Goal: Information Seeking & Learning: Check status

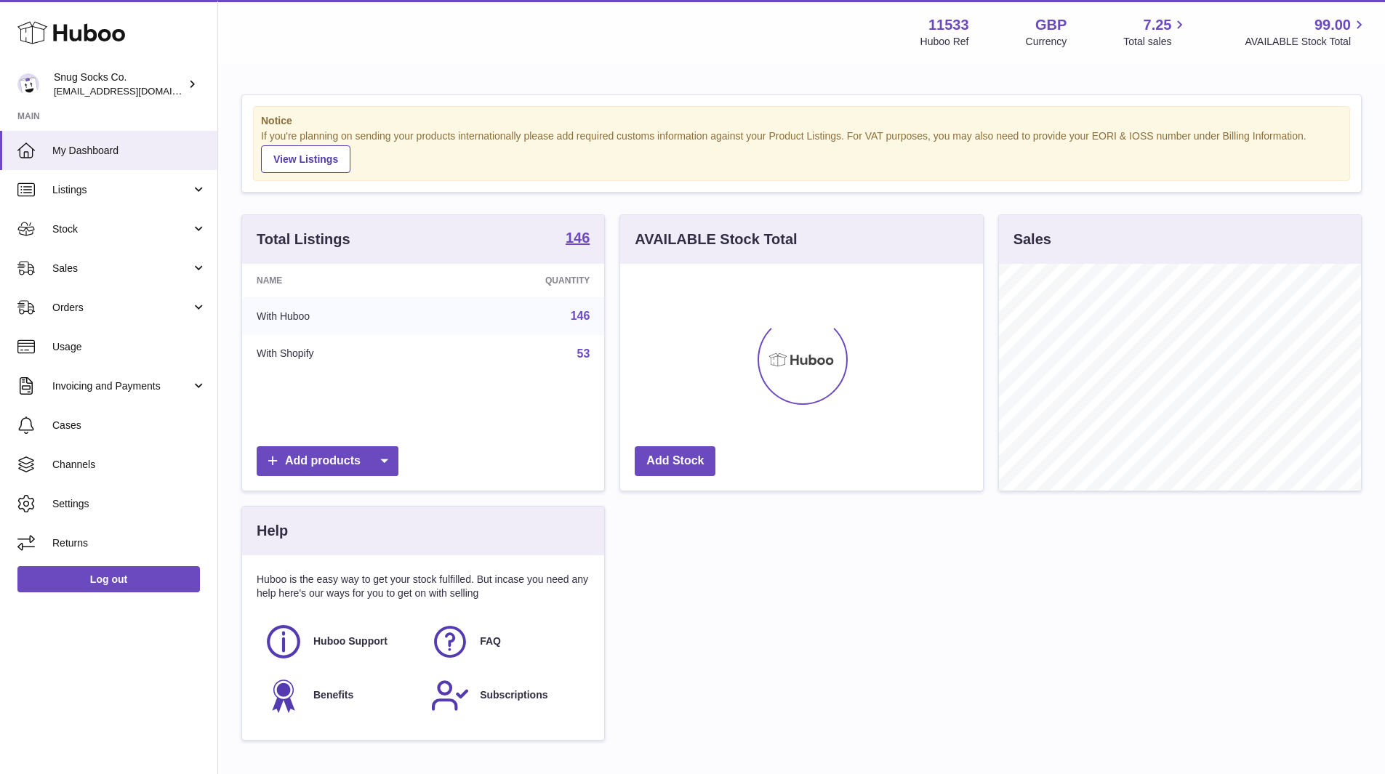
scroll to position [227, 363]
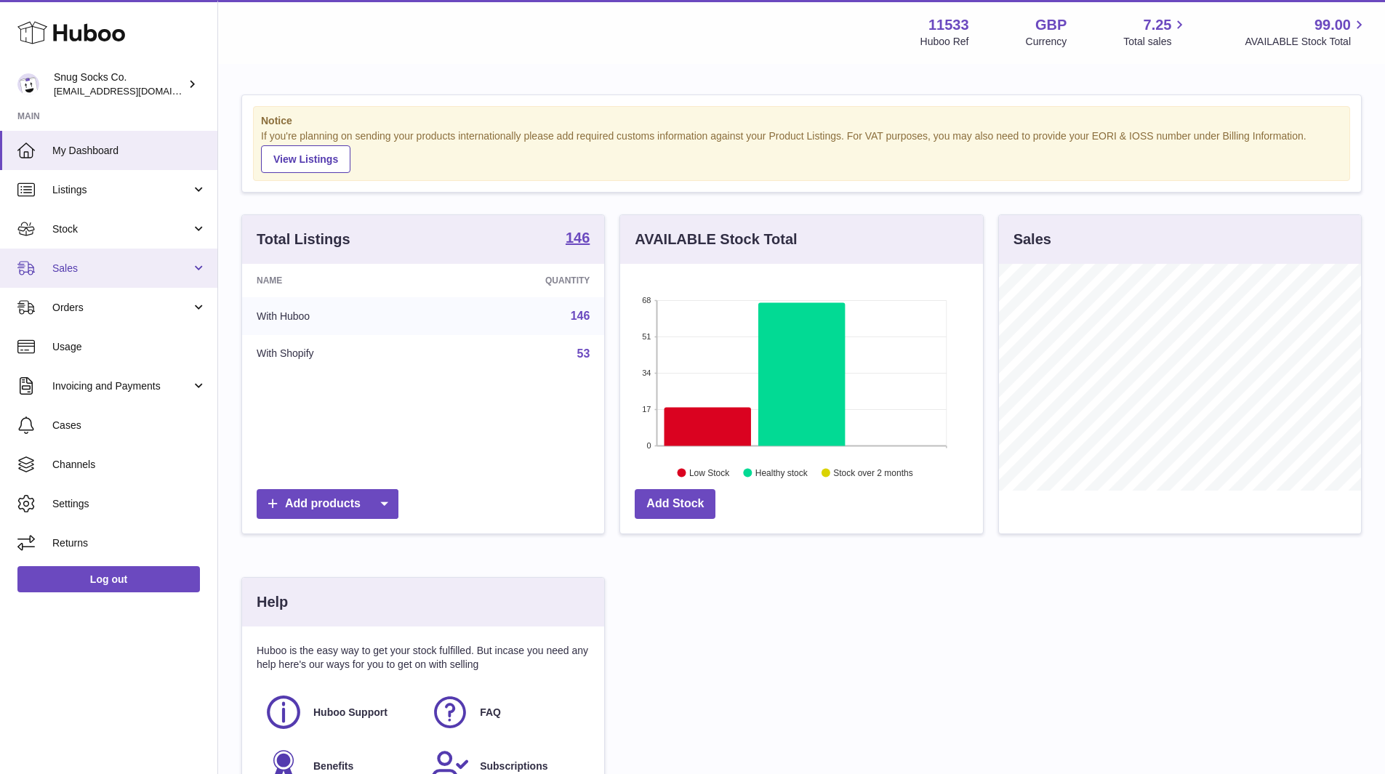
click at [158, 267] on span "Sales" at bounding box center [121, 269] width 139 height 14
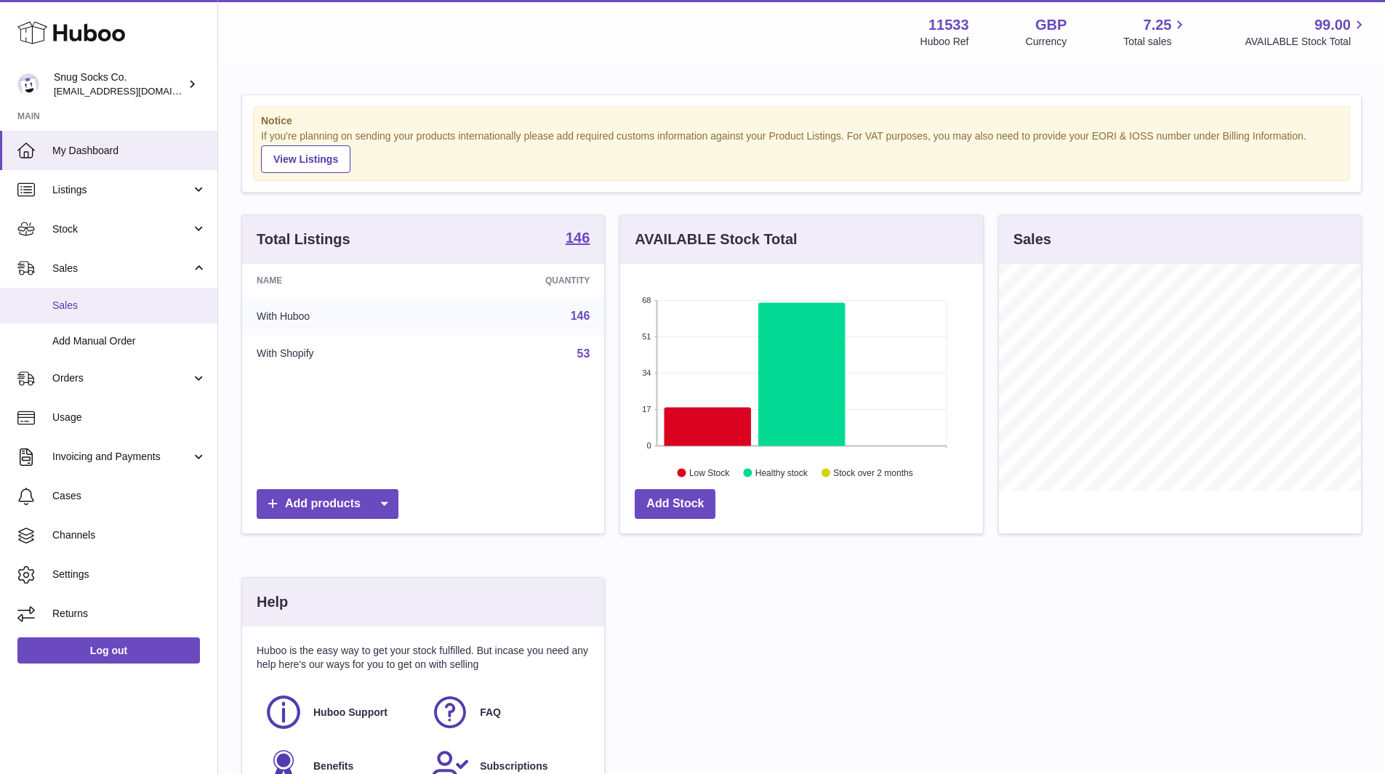
click at [105, 307] on span "Sales" at bounding box center [129, 306] width 154 height 14
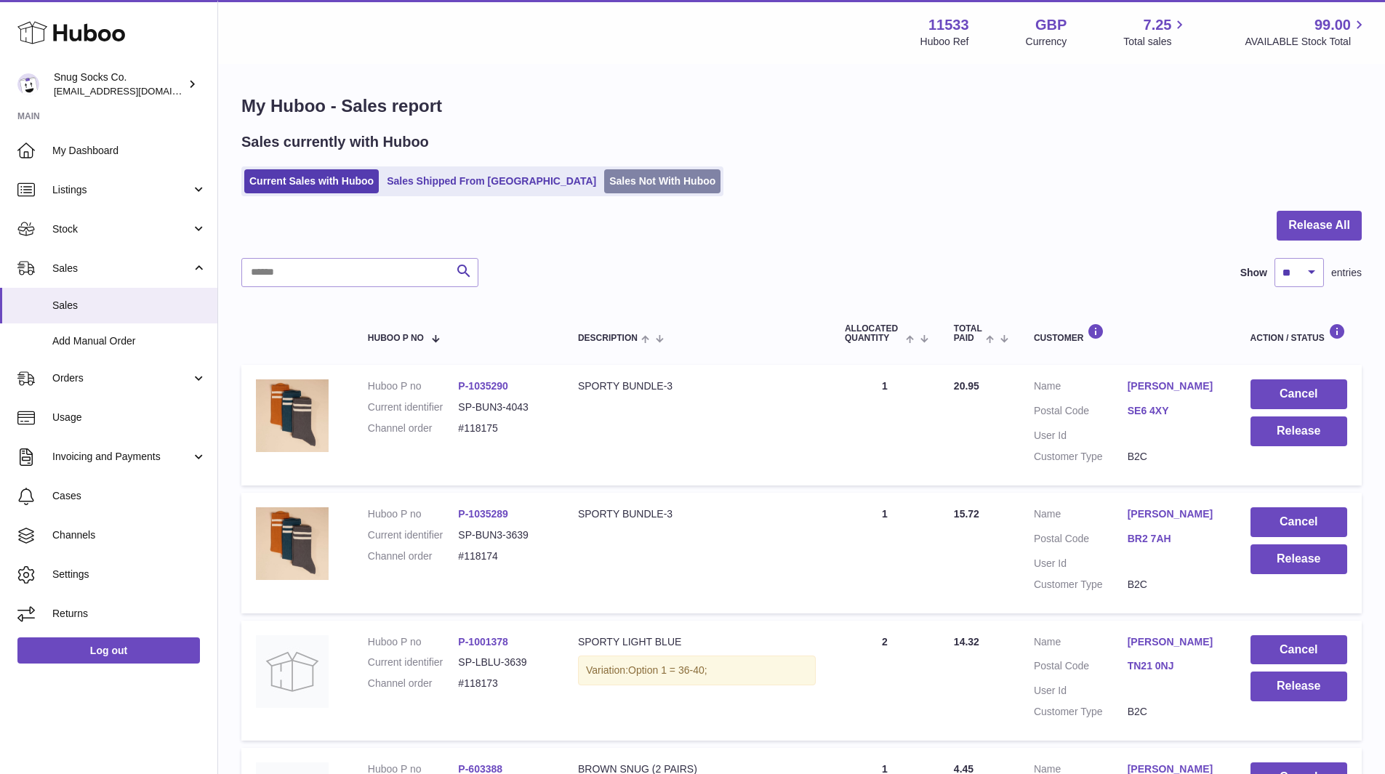
click at [604, 185] on link "Sales Not With Huboo" at bounding box center [662, 181] width 116 height 24
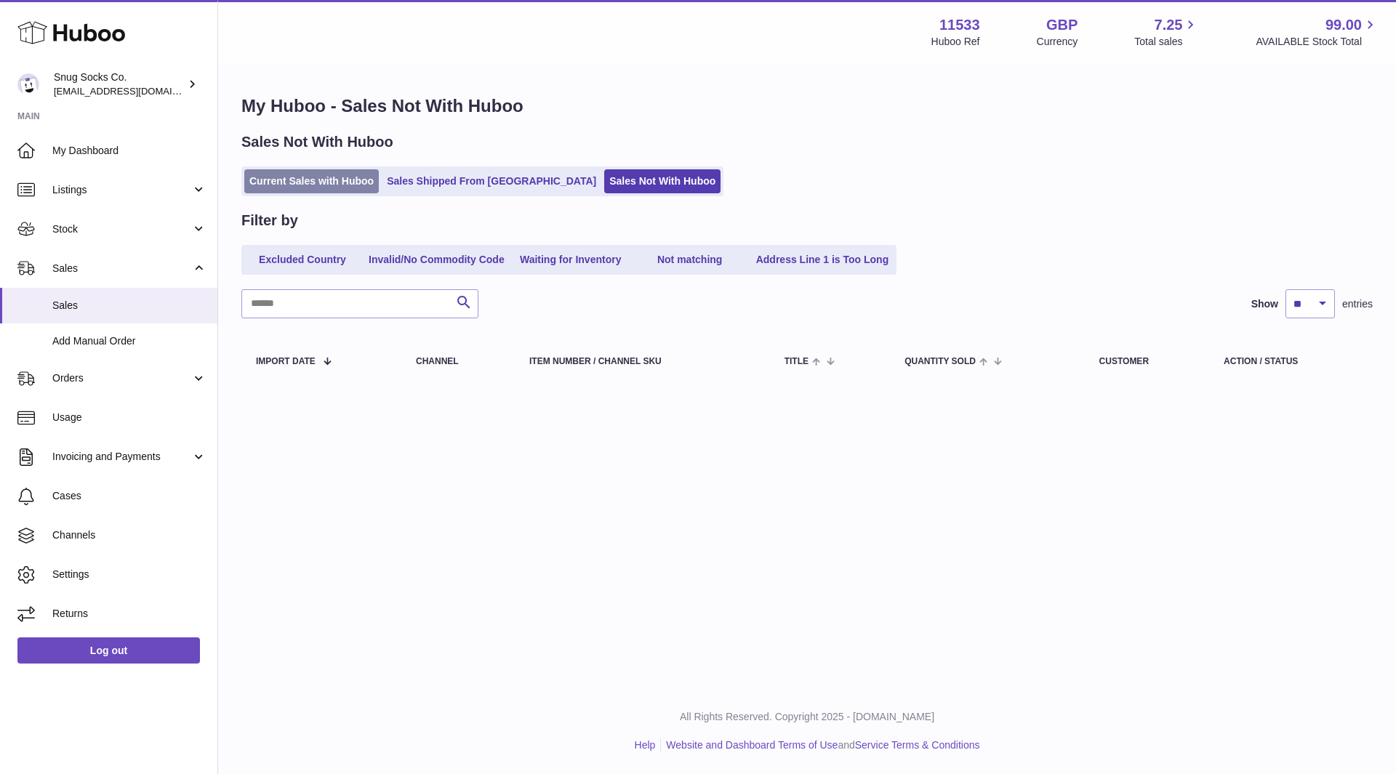
click at [352, 175] on link "Current Sales with Huboo" at bounding box center [311, 181] width 134 height 24
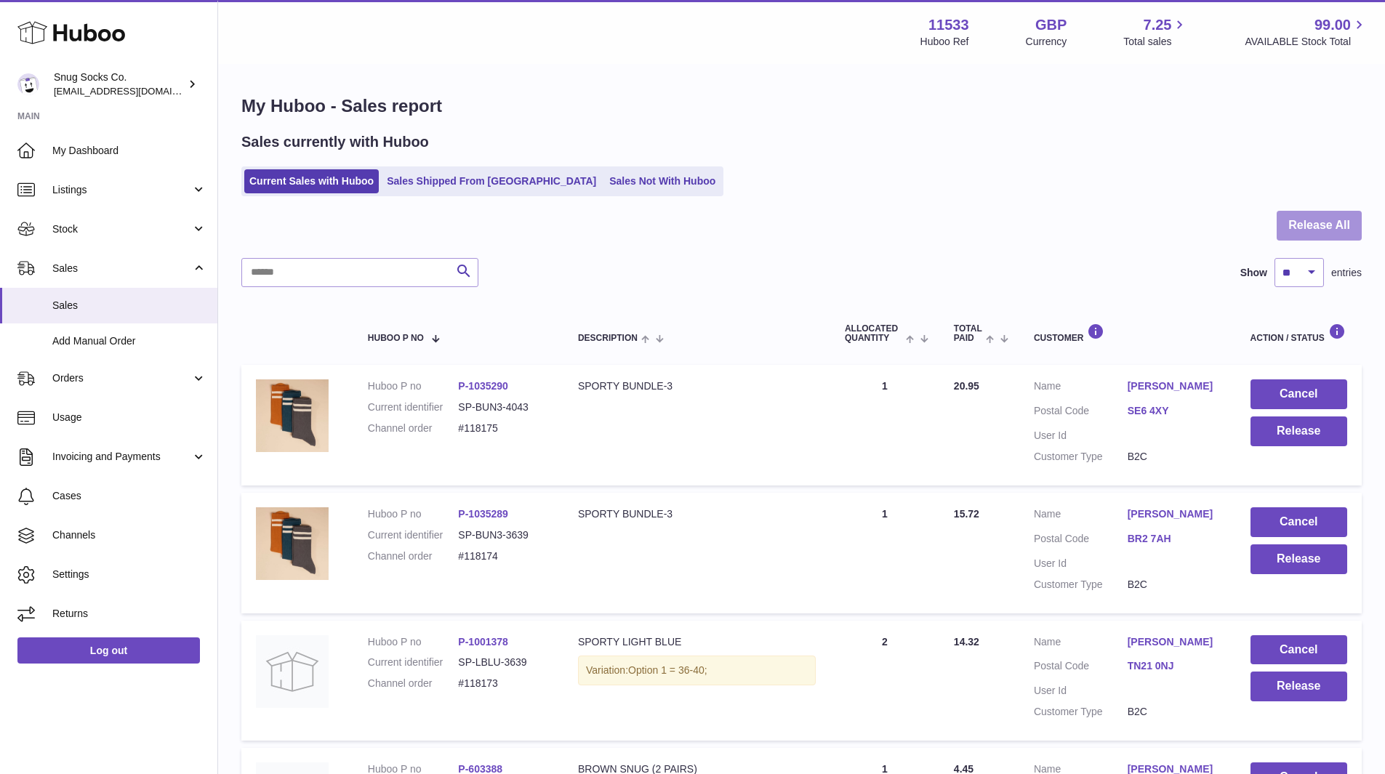
click at [1311, 230] on button "Release All" at bounding box center [1318, 226] width 85 height 30
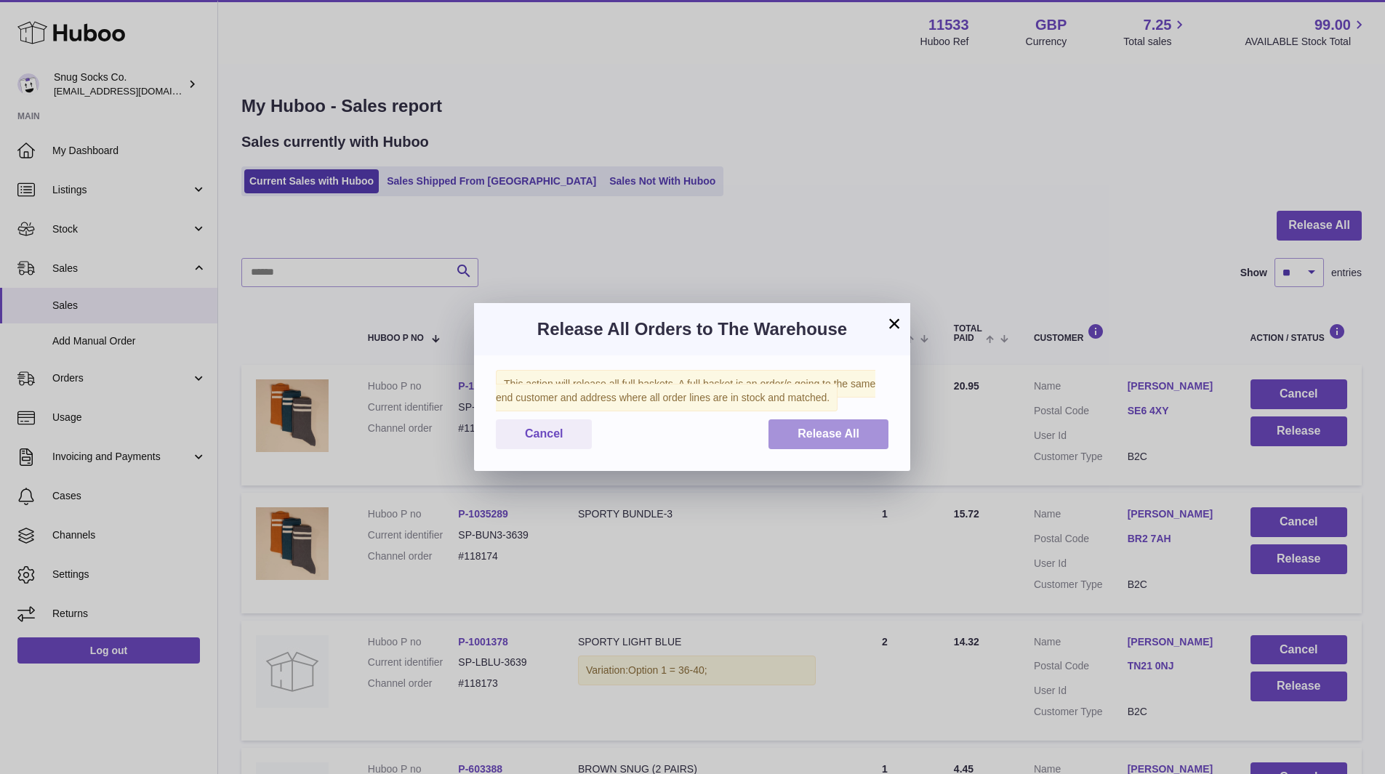
click at [822, 431] on span "Release All" at bounding box center [828, 433] width 62 height 12
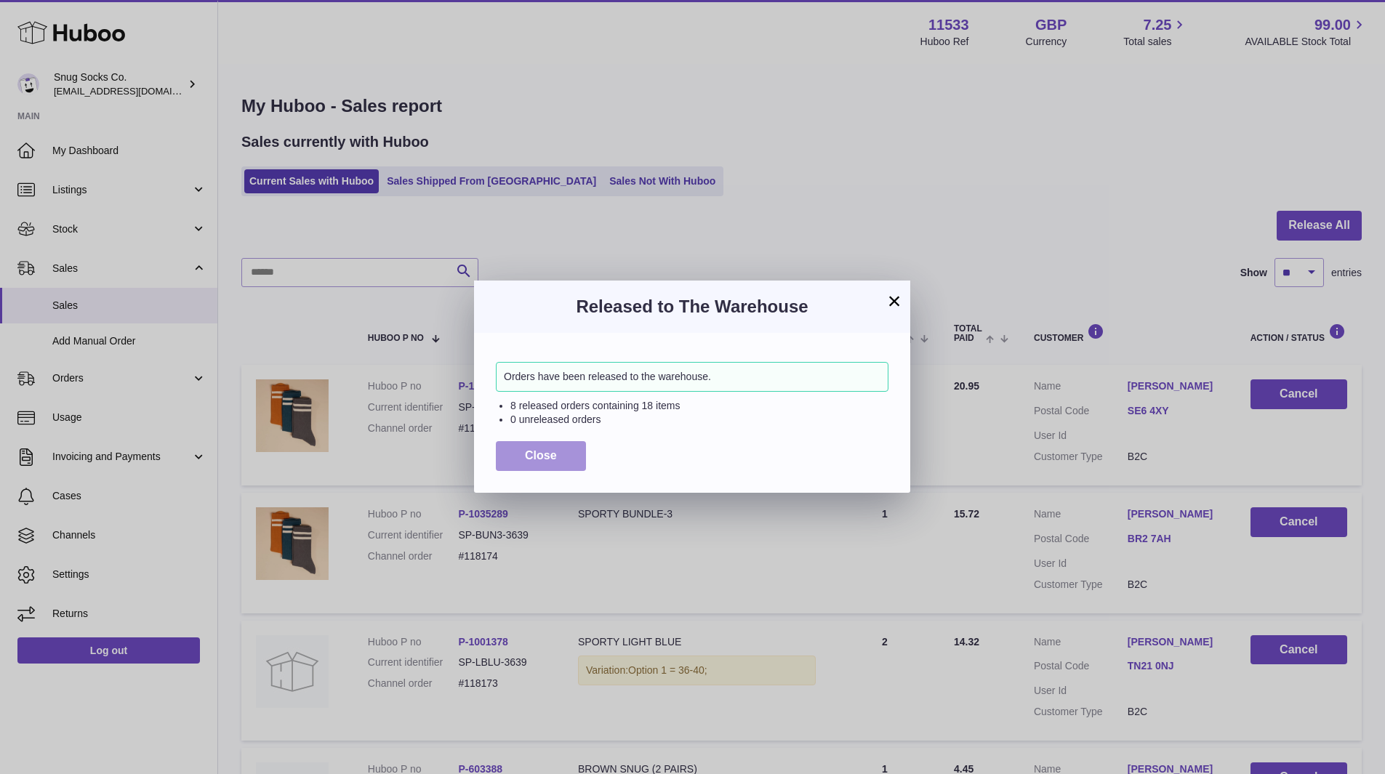
click at [531, 456] on span "Close" at bounding box center [541, 455] width 32 height 12
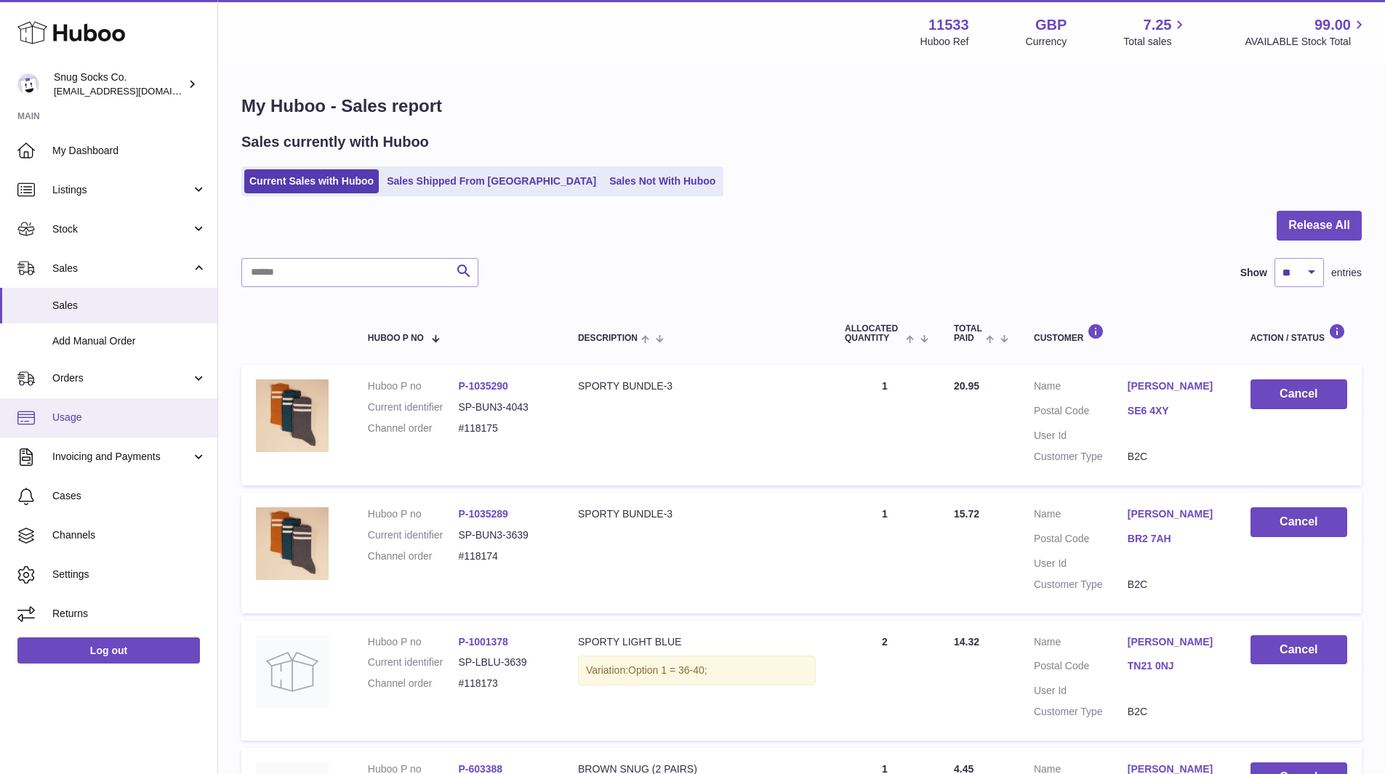
click at [123, 407] on link "Usage" at bounding box center [108, 417] width 217 height 39
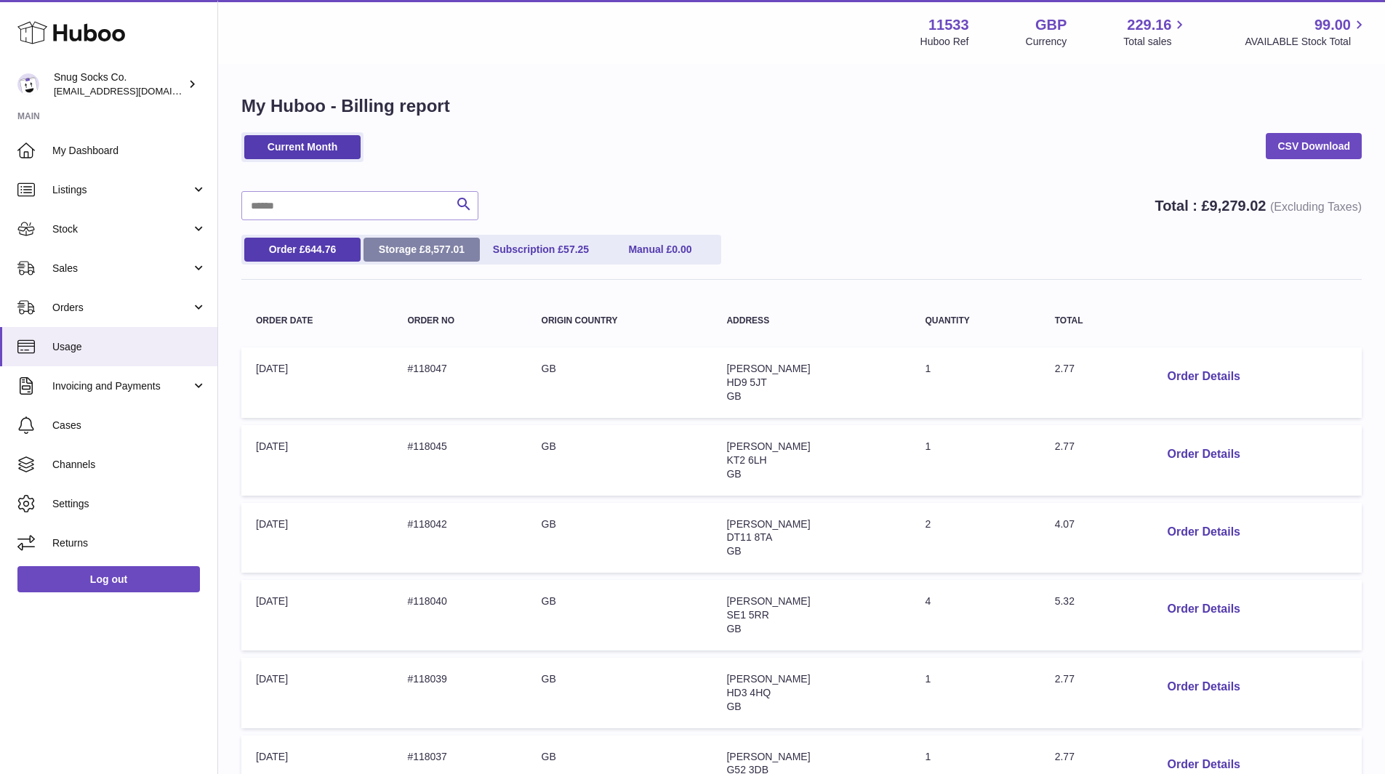
click at [424, 241] on link "Storage £ 8,577.01" at bounding box center [421, 250] width 116 height 24
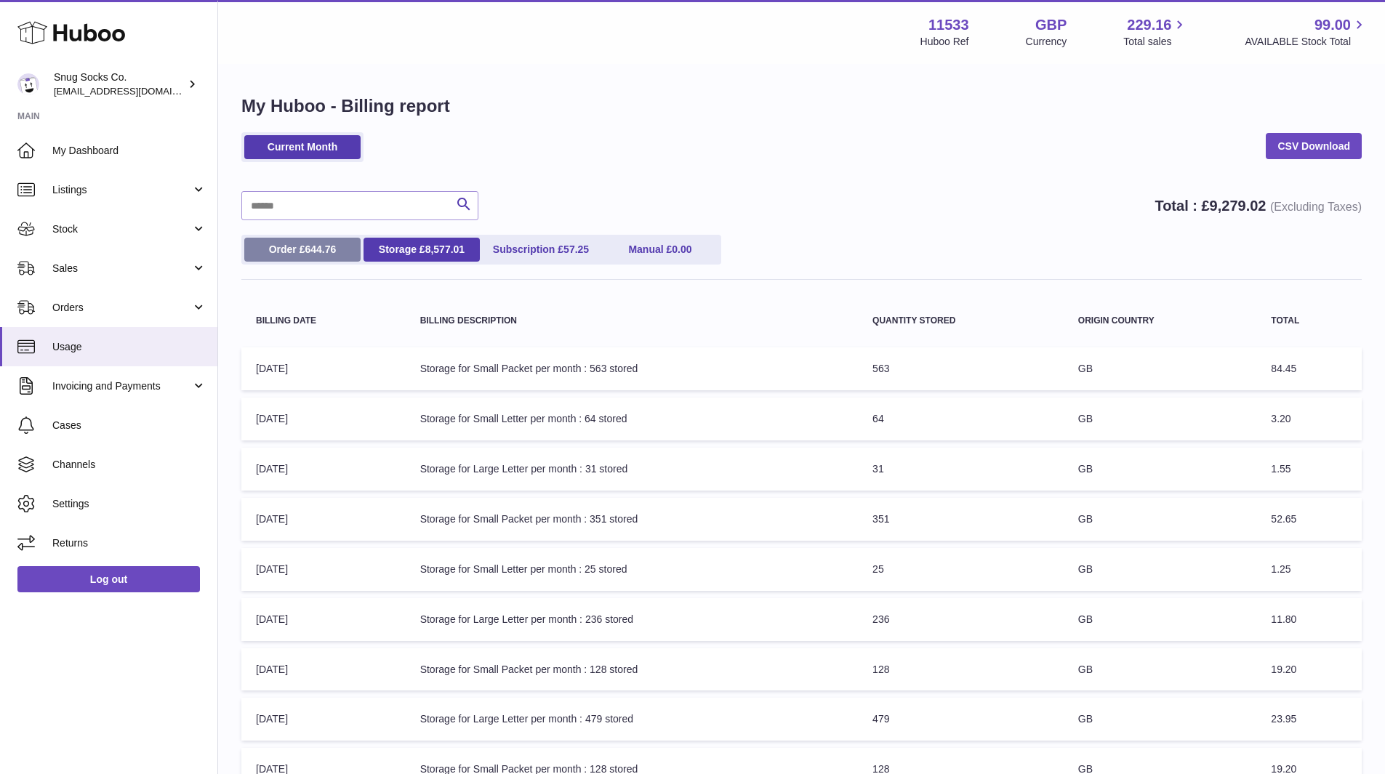
click at [314, 243] on span "644.76" at bounding box center [320, 249] width 31 height 12
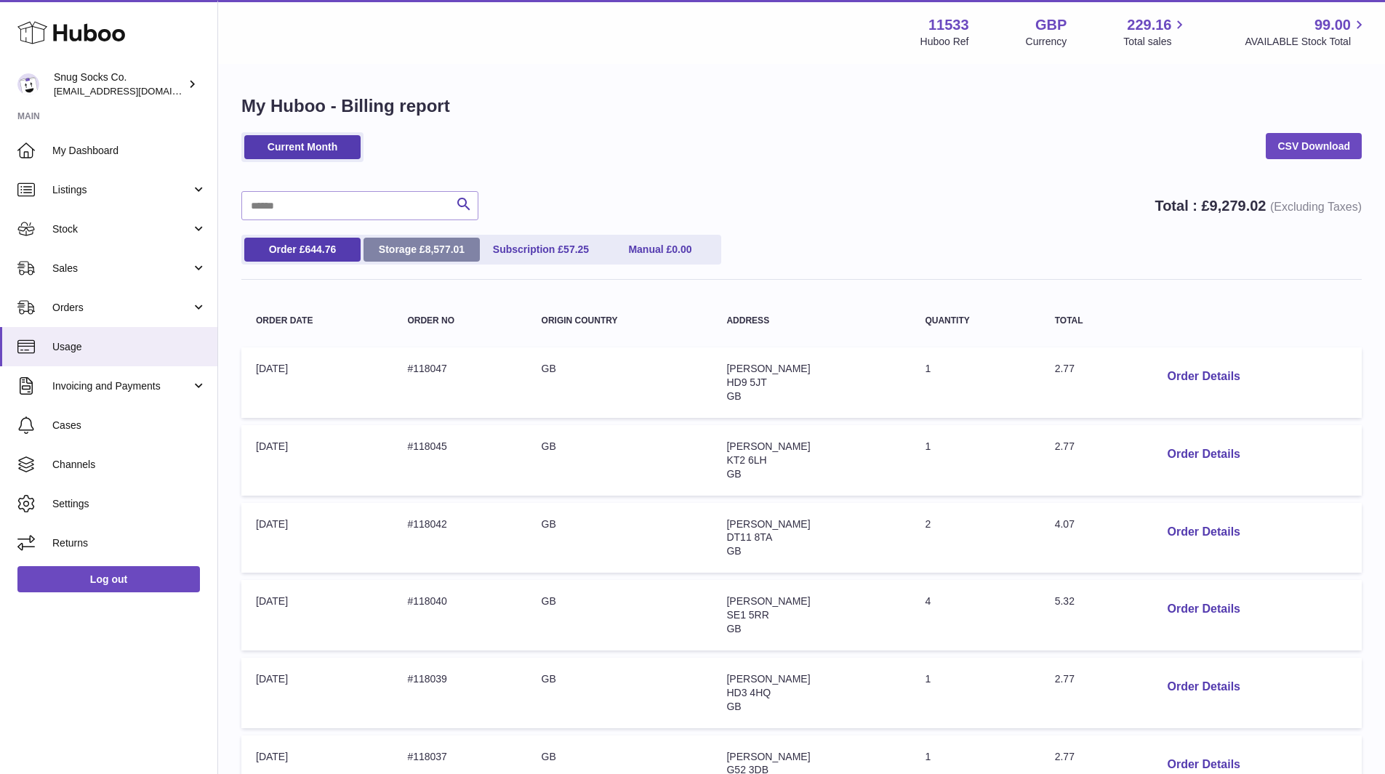
click at [433, 262] on ul "Order £ 644.76 Storage £ 8,577.01 Subscription £ 57.25 Manual £ 0.00" at bounding box center [481, 250] width 480 height 30
click at [431, 254] on span "8,577.01" at bounding box center [445, 249] width 40 height 12
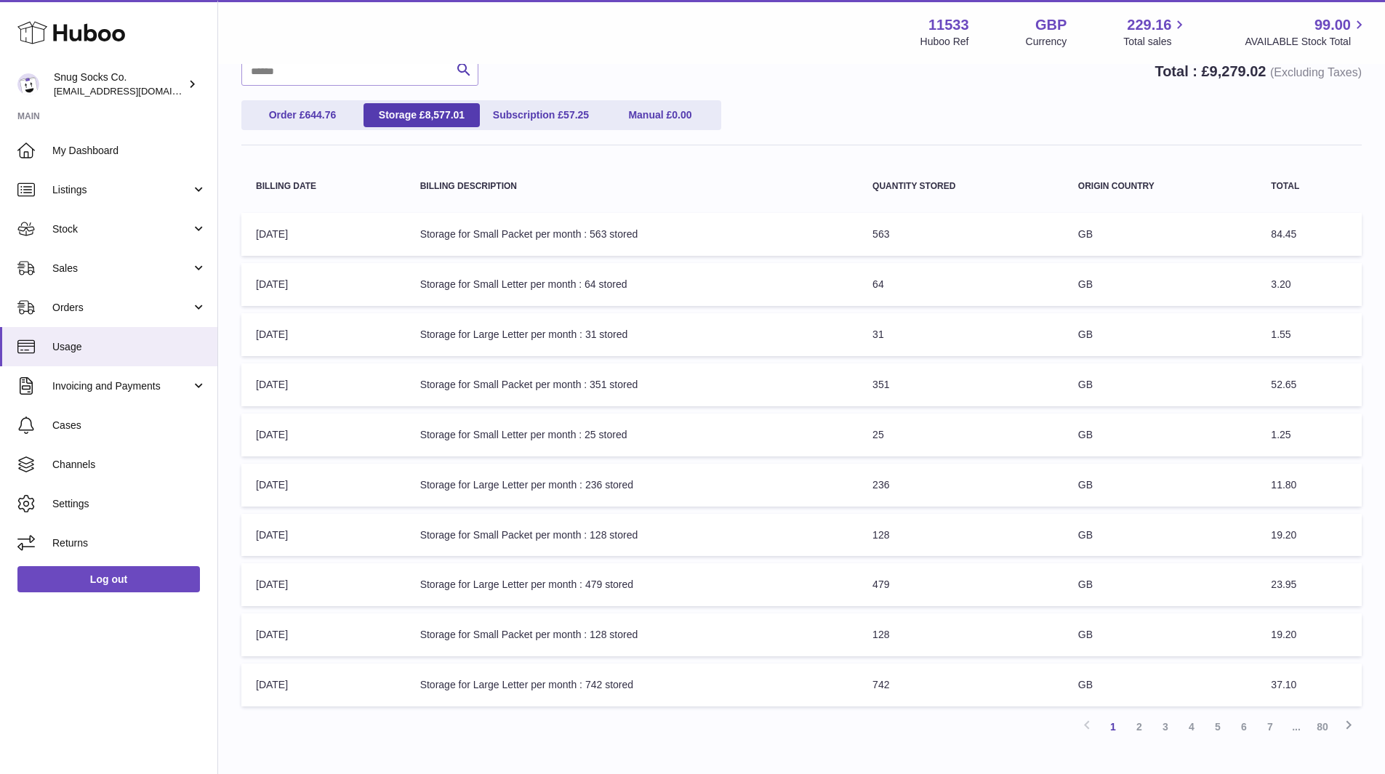
scroll to position [226, 0]
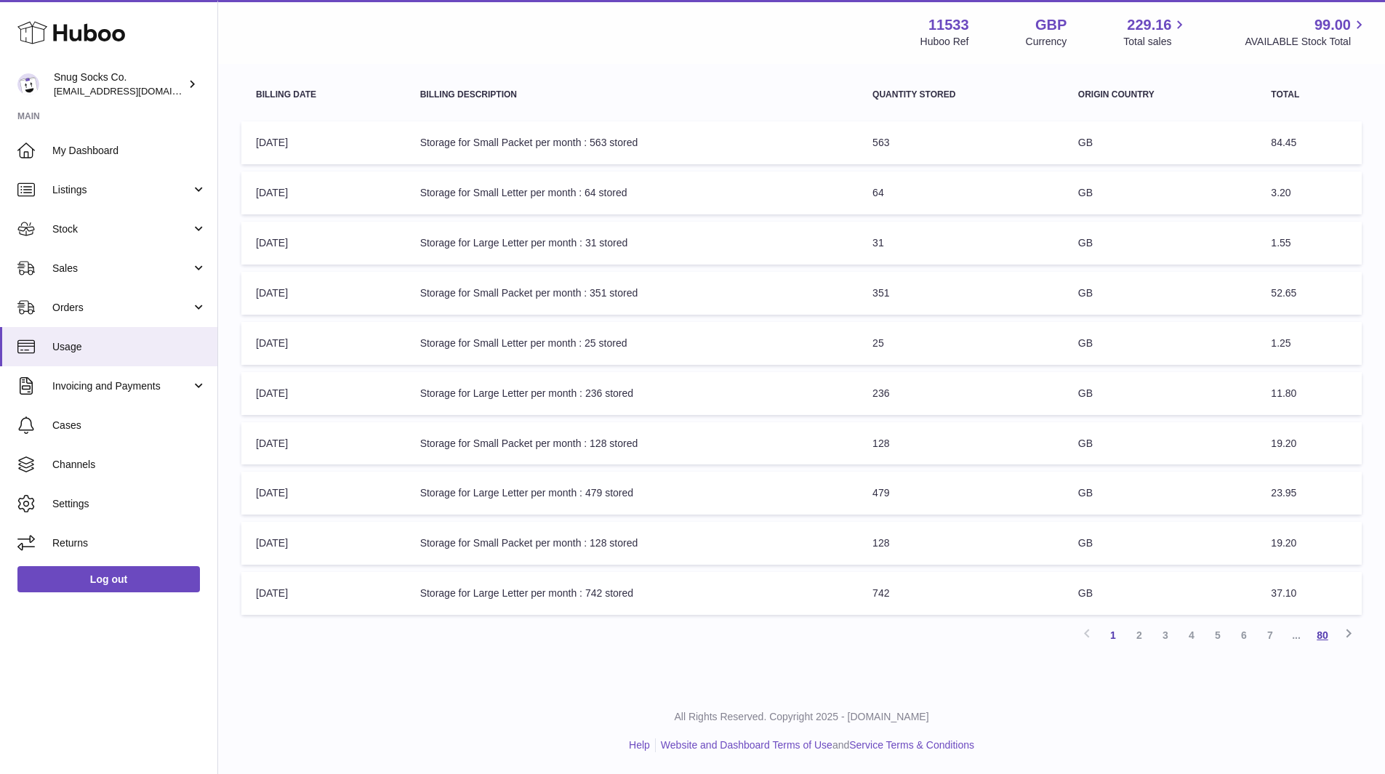
click at [1322, 634] on link "80" at bounding box center [1322, 635] width 26 height 26
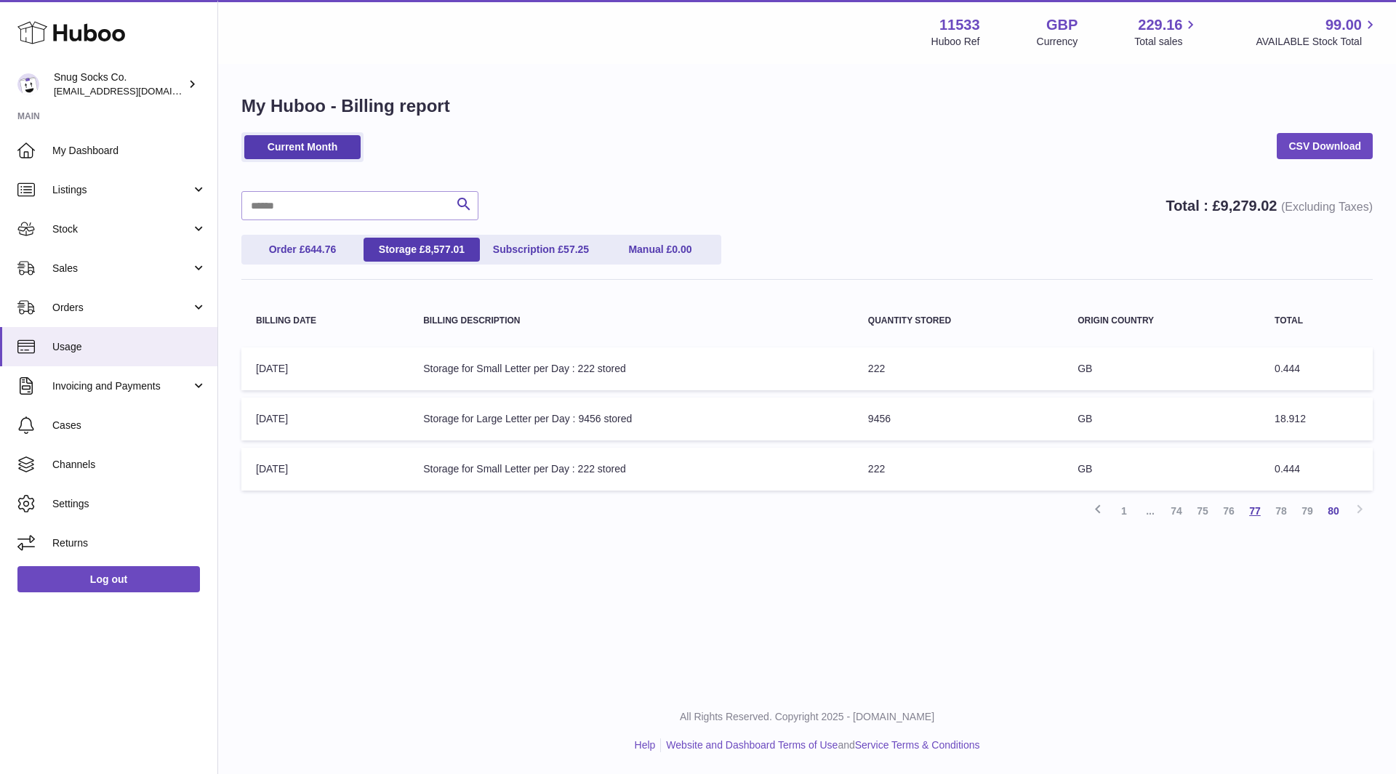
click at [1257, 514] on link "77" at bounding box center [1254, 511] width 26 height 26
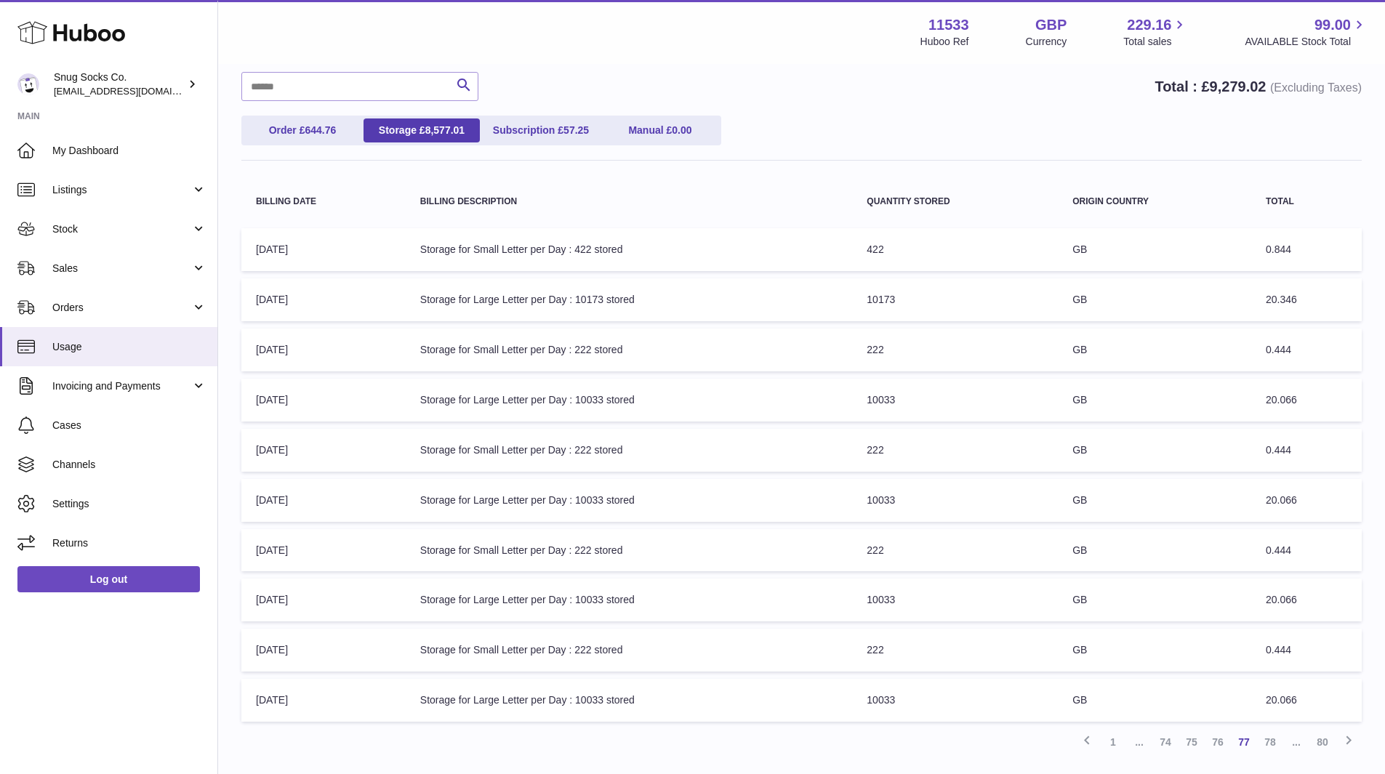
scroll to position [226, 0]
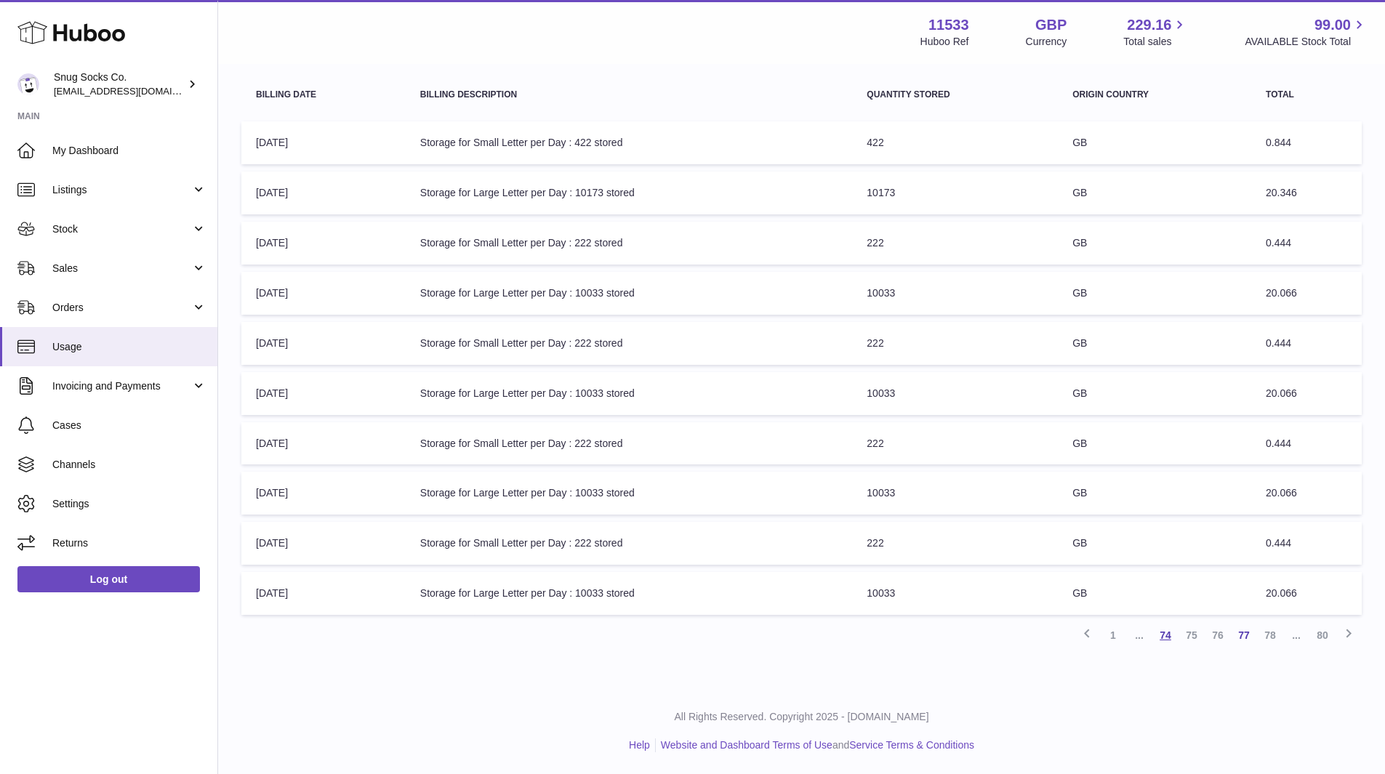
click at [1168, 632] on link "74" at bounding box center [1165, 635] width 26 height 26
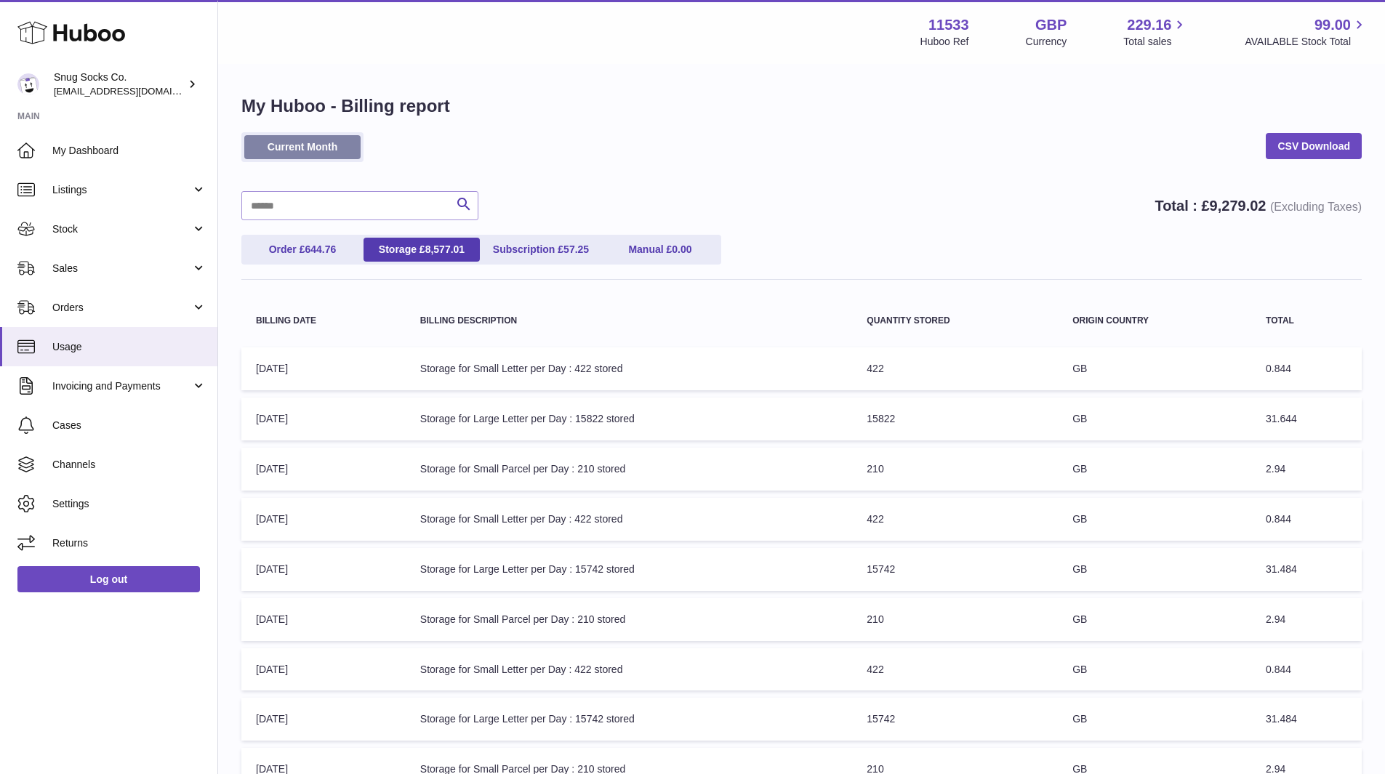
click at [297, 150] on link "Current Month" at bounding box center [302, 147] width 116 height 24
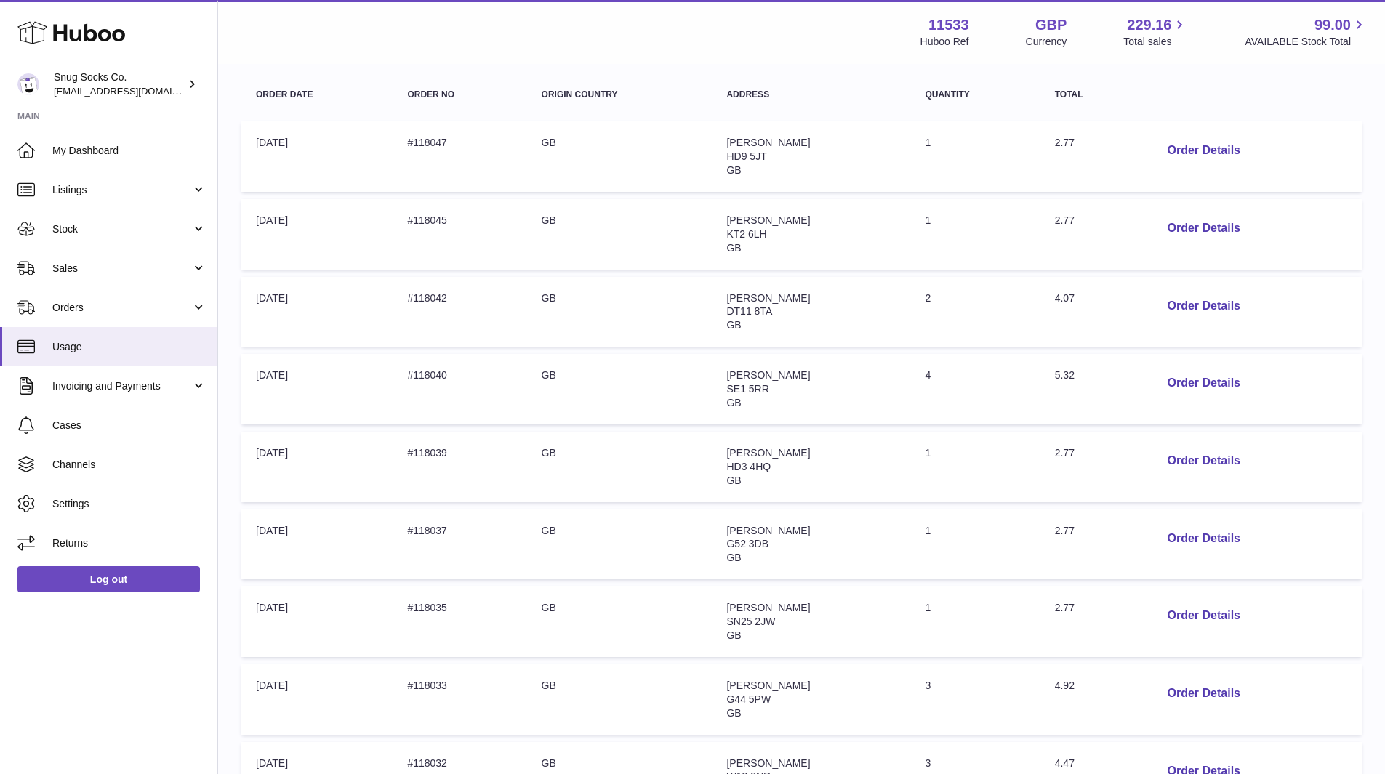
scroll to position [501, 0]
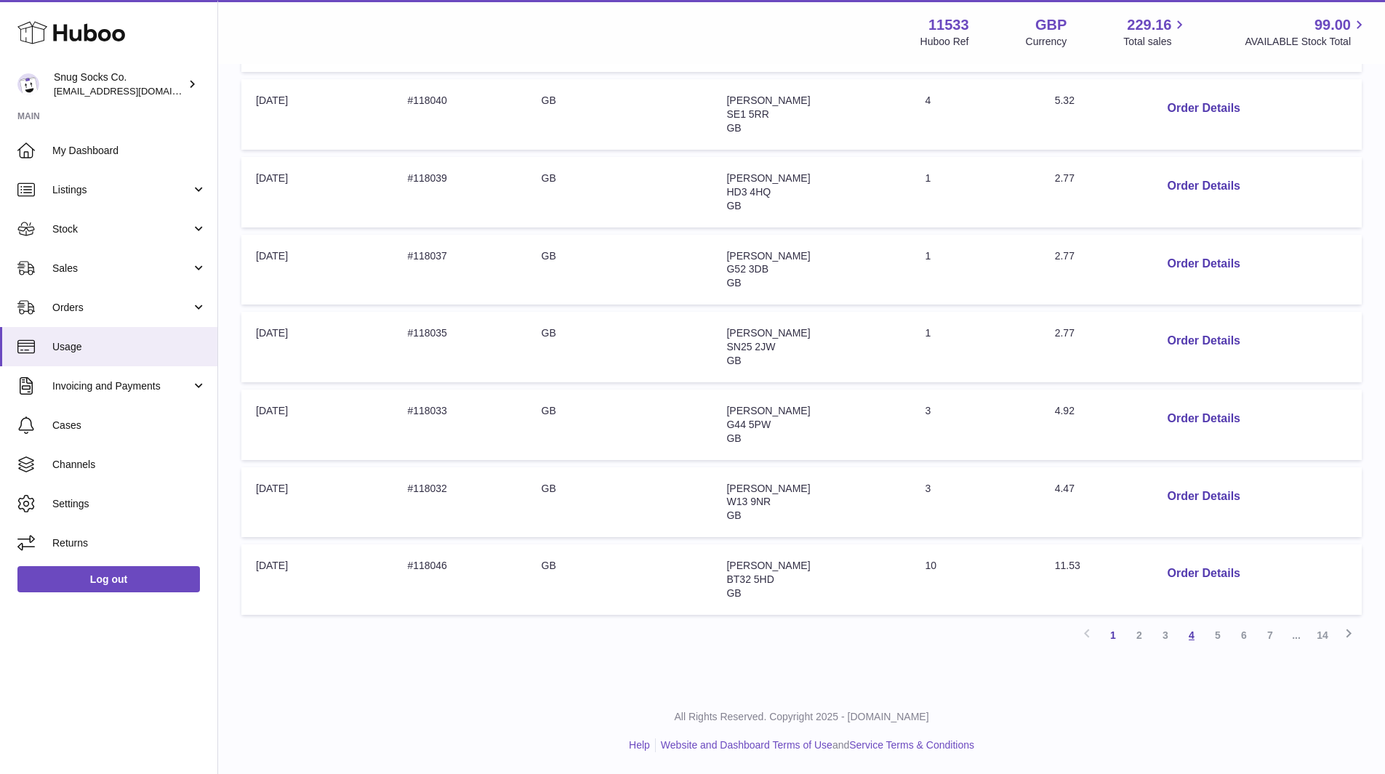
click at [1186, 637] on link "4" at bounding box center [1191, 635] width 26 height 26
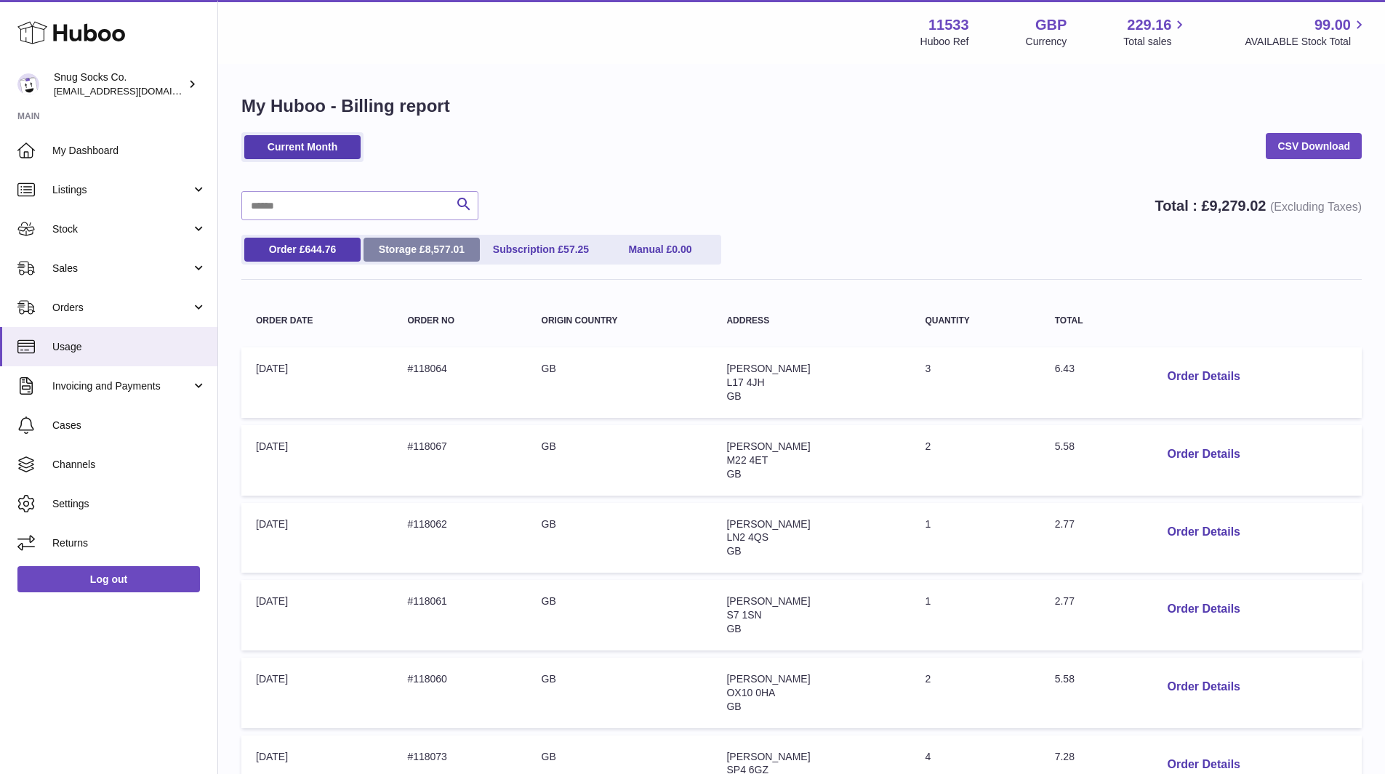
click at [394, 251] on link "Storage £ 8,577.01" at bounding box center [421, 250] width 116 height 24
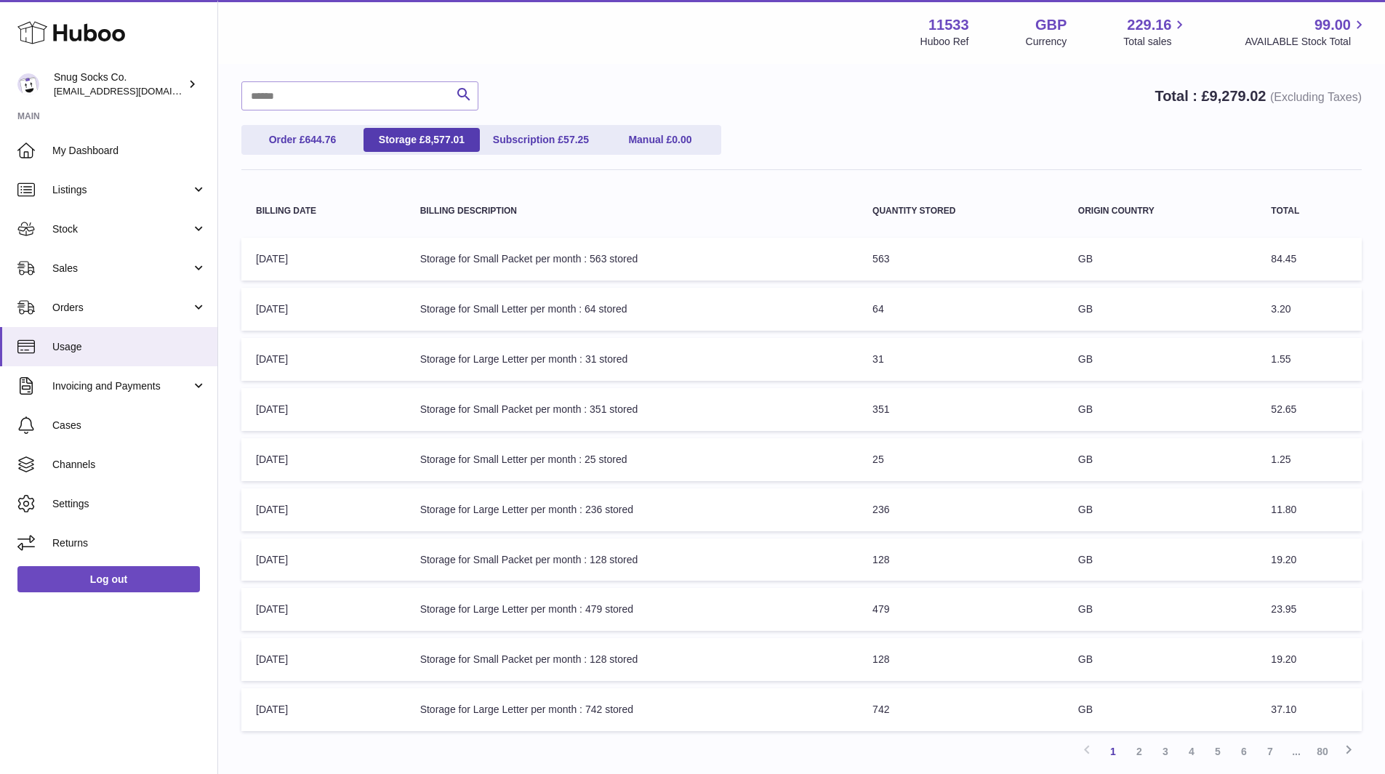
scroll to position [226, 0]
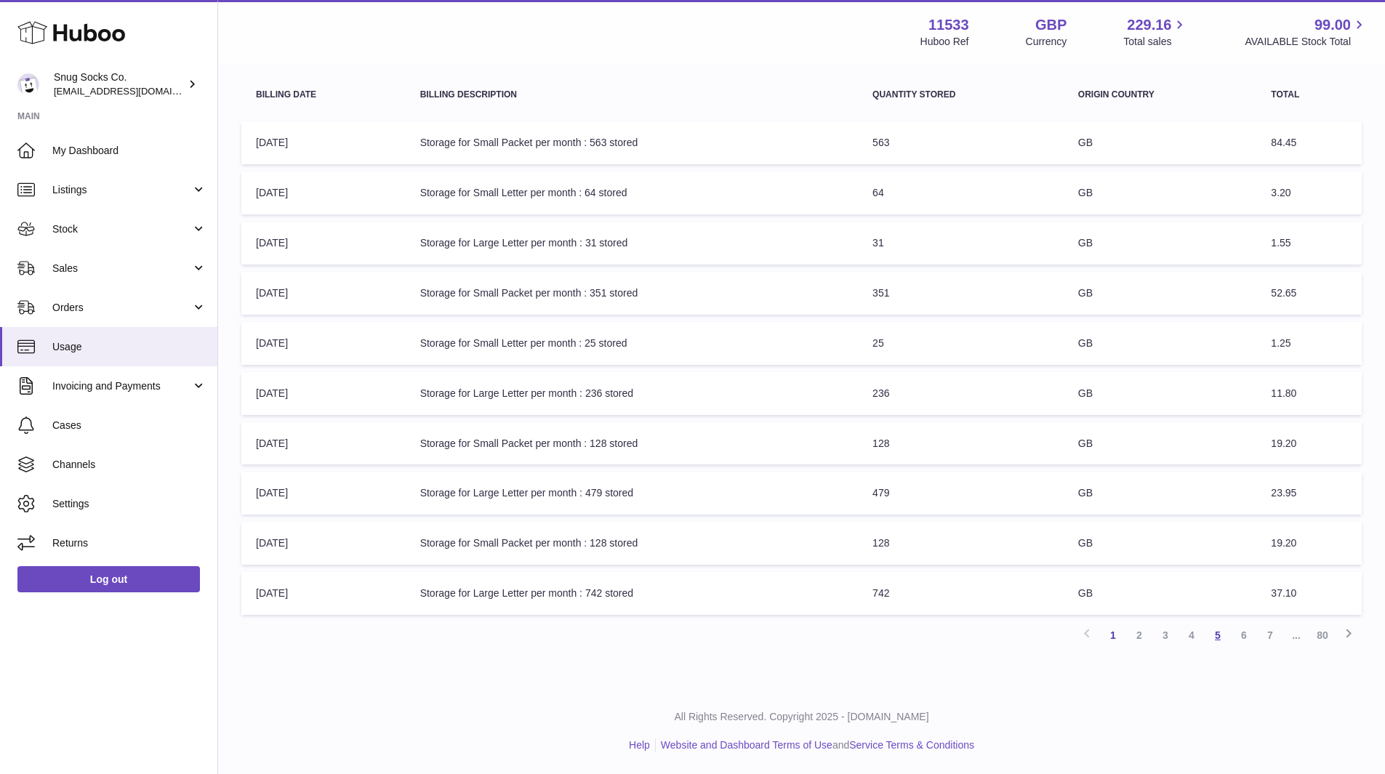
click at [1225, 637] on link "5" at bounding box center [1217, 635] width 26 height 26
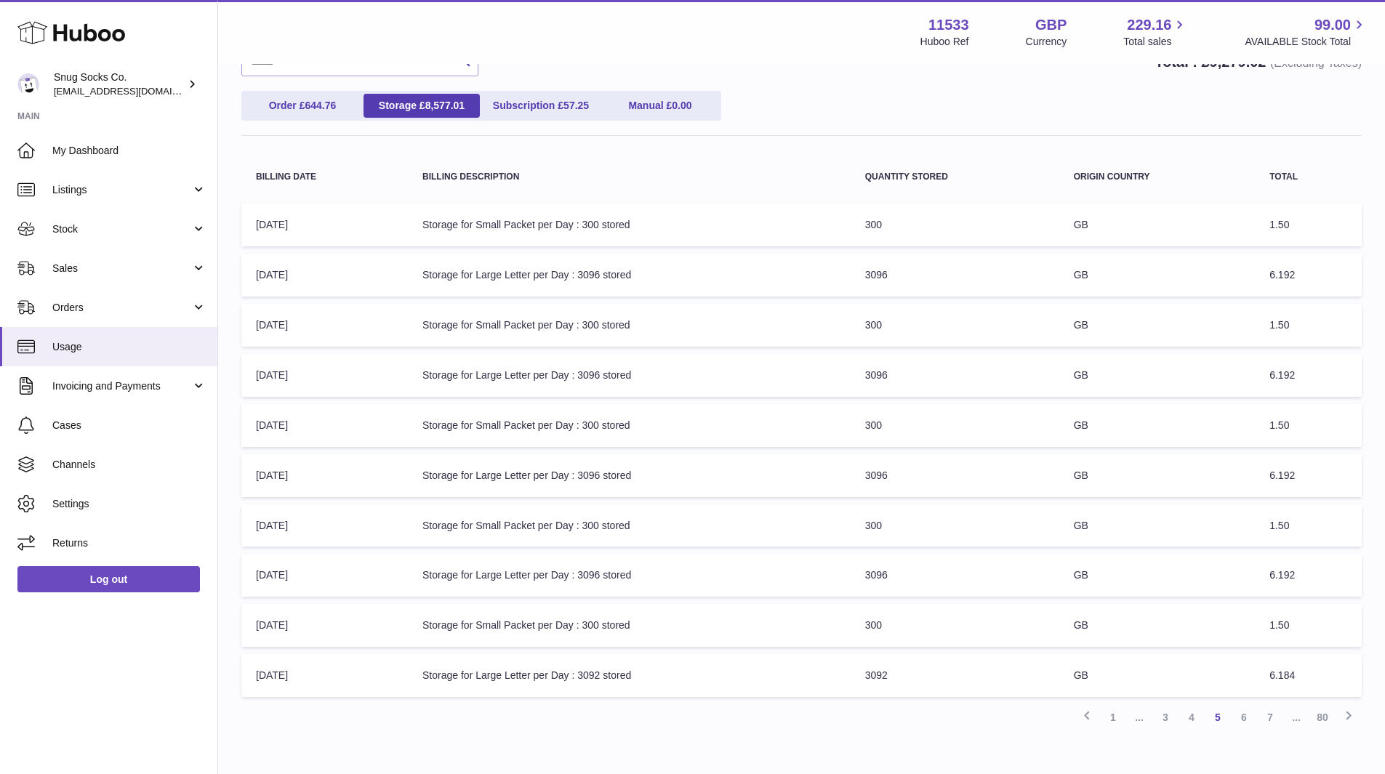
scroll to position [226, 0]
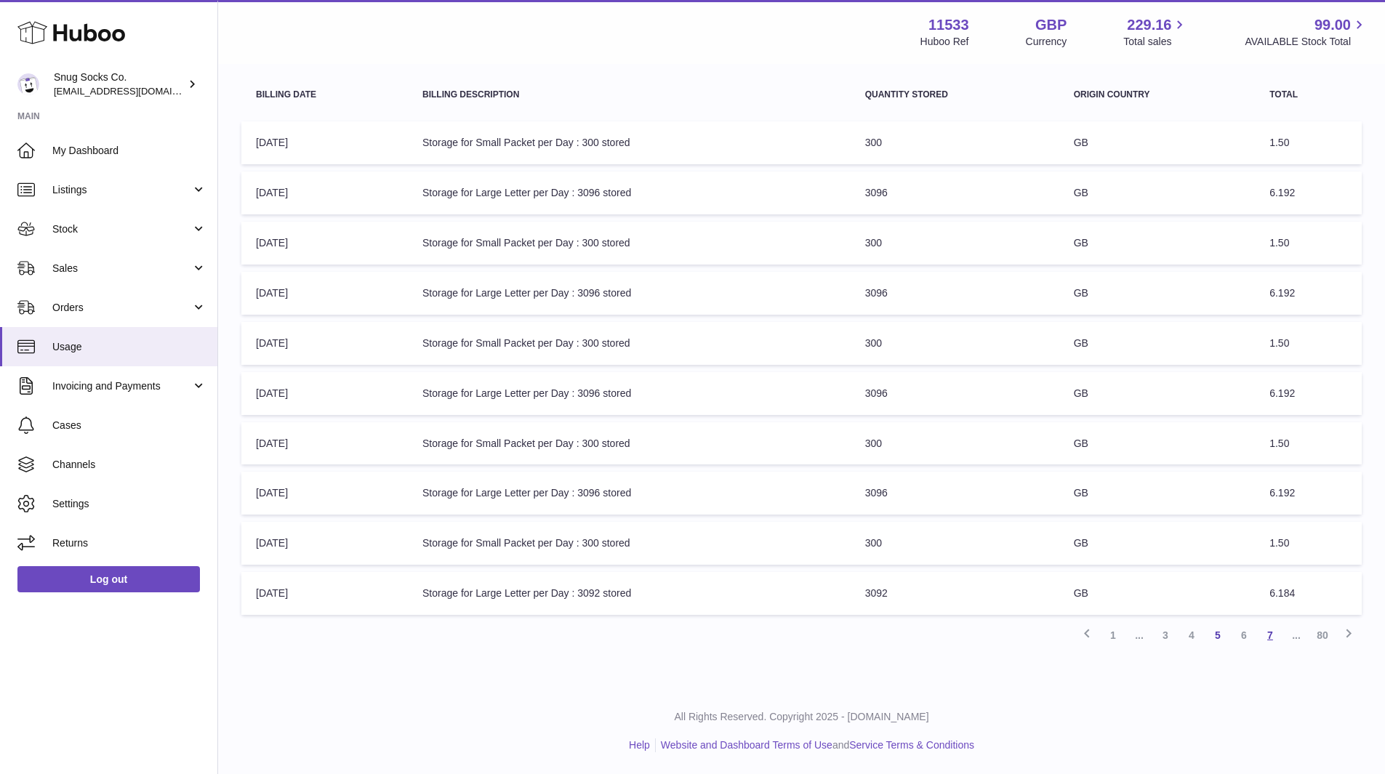
click at [1274, 635] on link "7" at bounding box center [1270, 635] width 26 height 26
click at [1113, 633] on link "1" at bounding box center [1113, 635] width 26 height 26
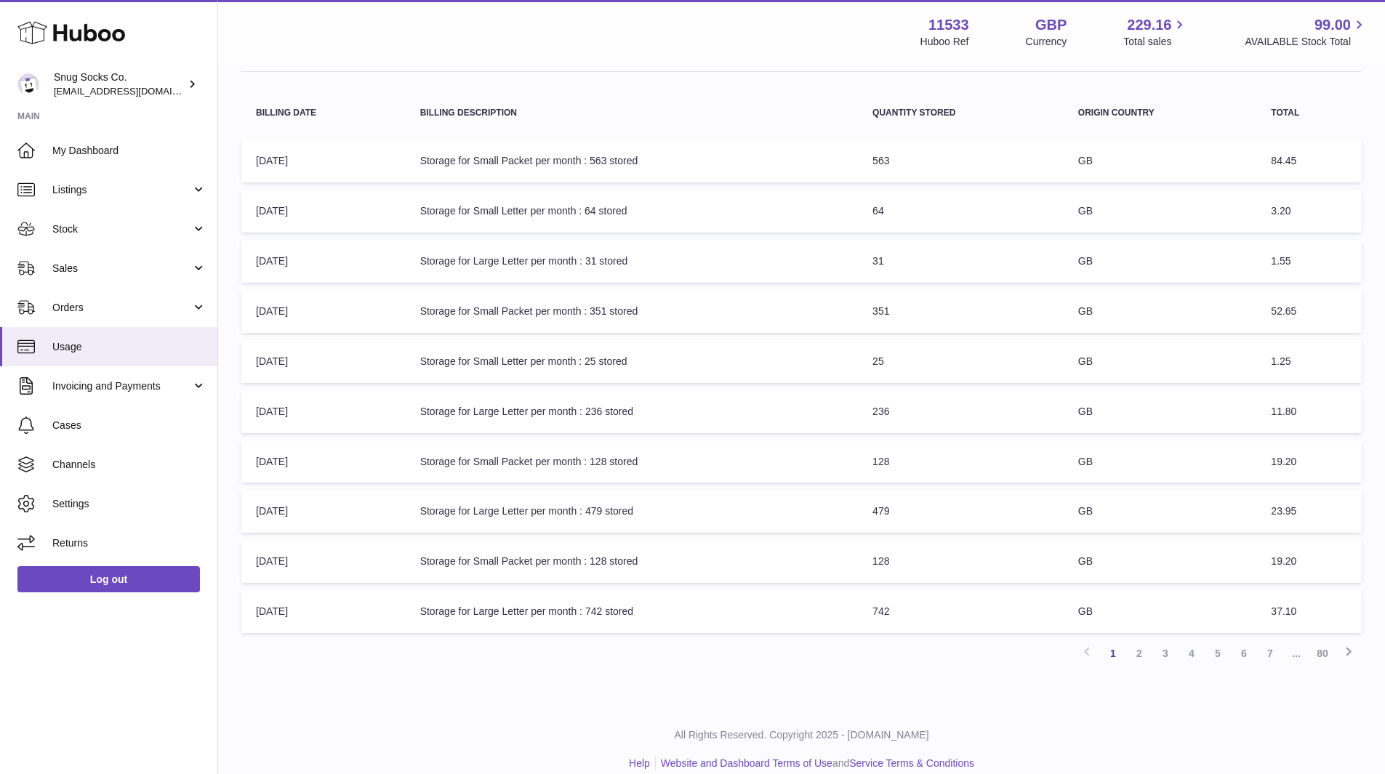
scroll to position [226, 0]
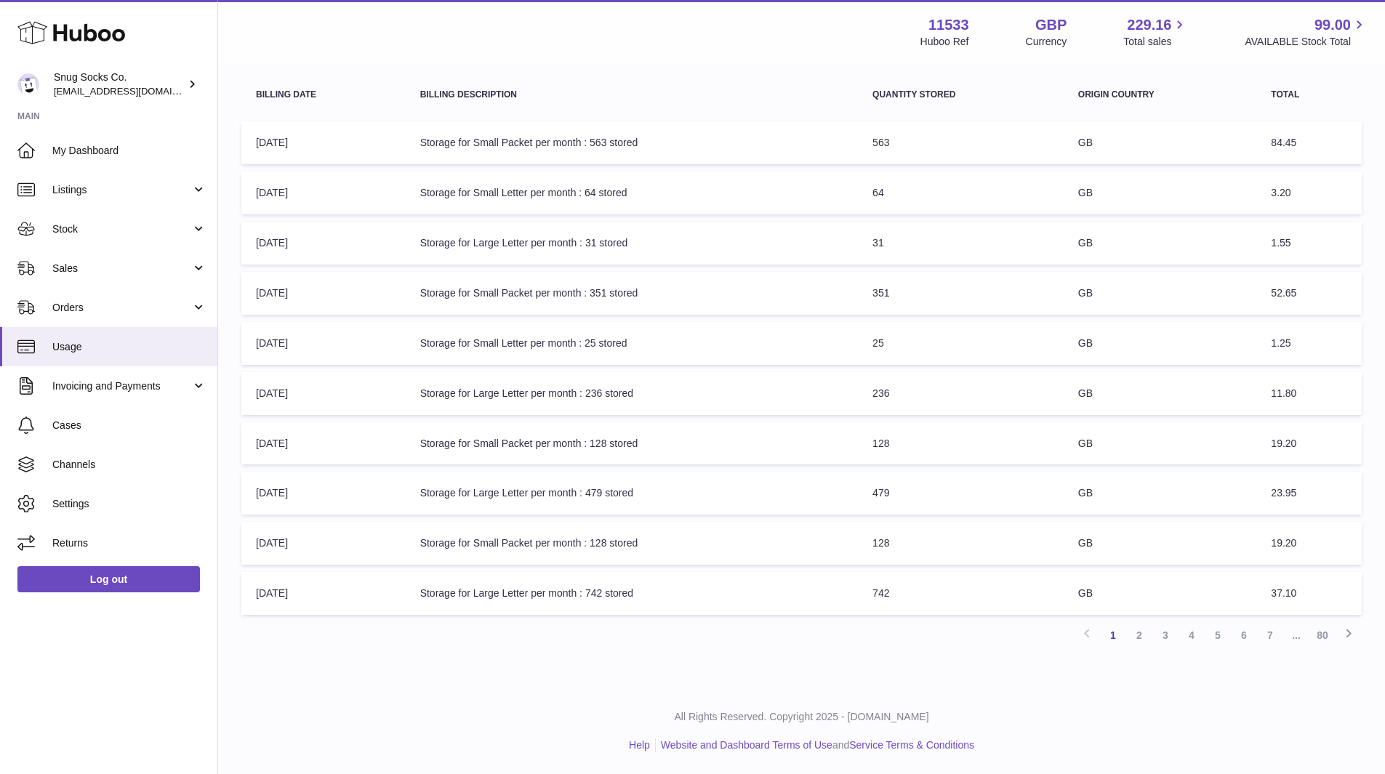
click at [1326, 637] on link "80" at bounding box center [1322, 635] width 26 height 26
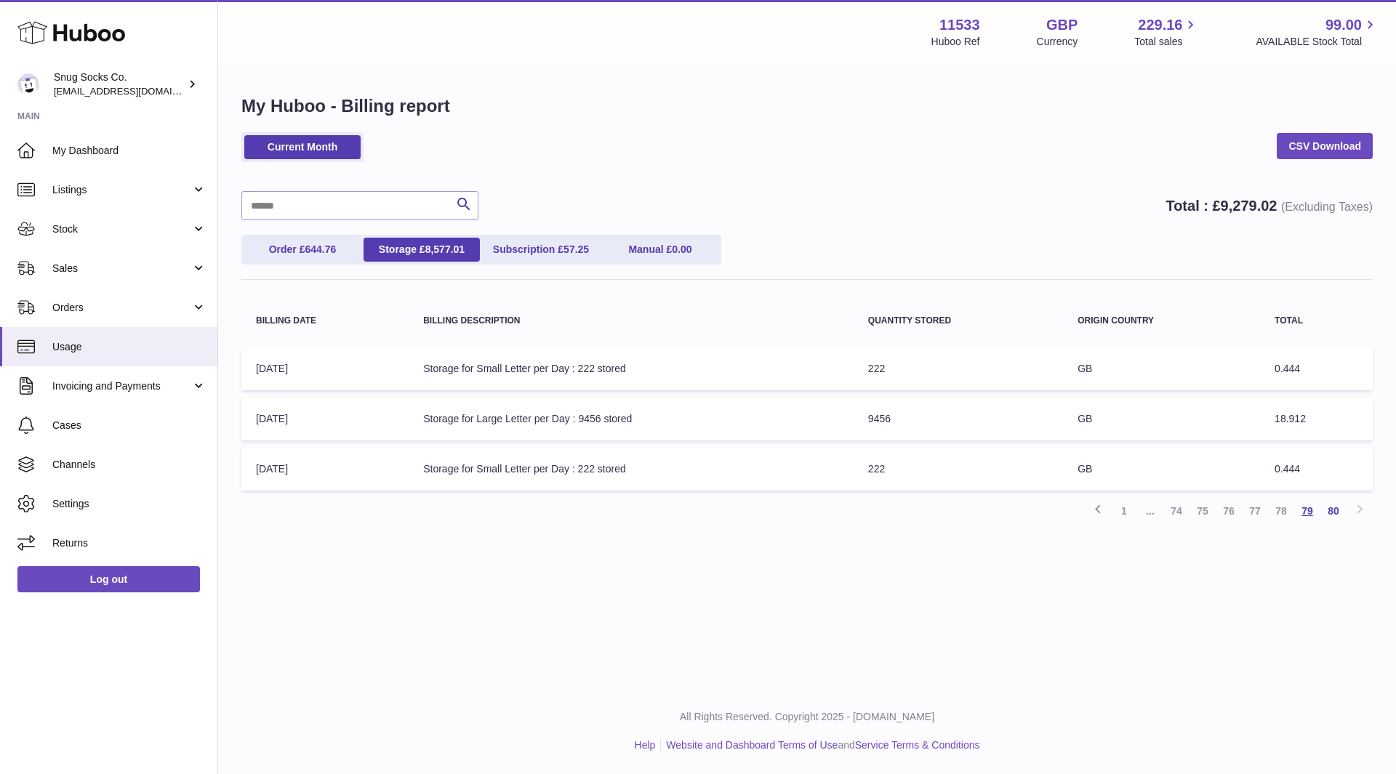
click at [1306, 511] on link "79" at bounding box center [1307, 511] width 26 height 26
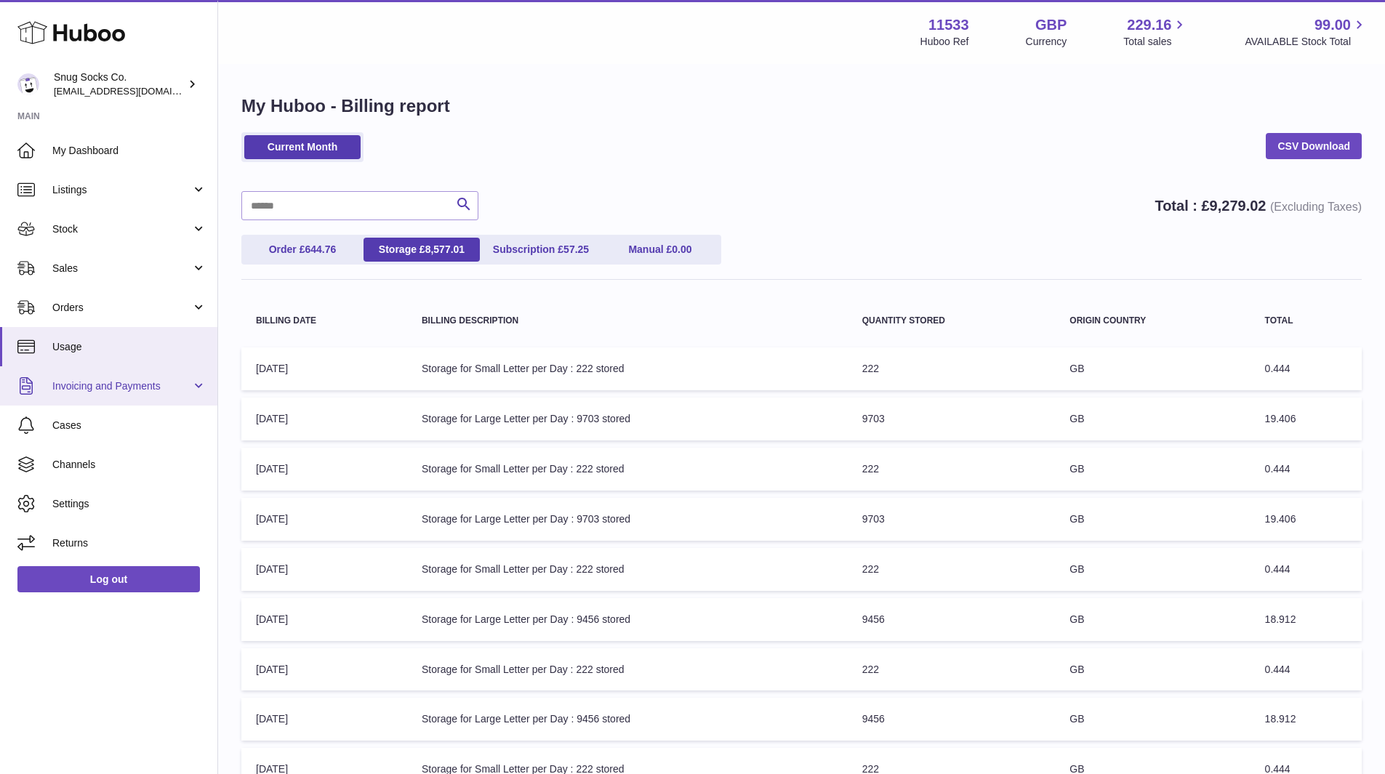
click at [132, 400] on link "Invoicing and Payments" at bounding box center [108, 385] width 217 height 39
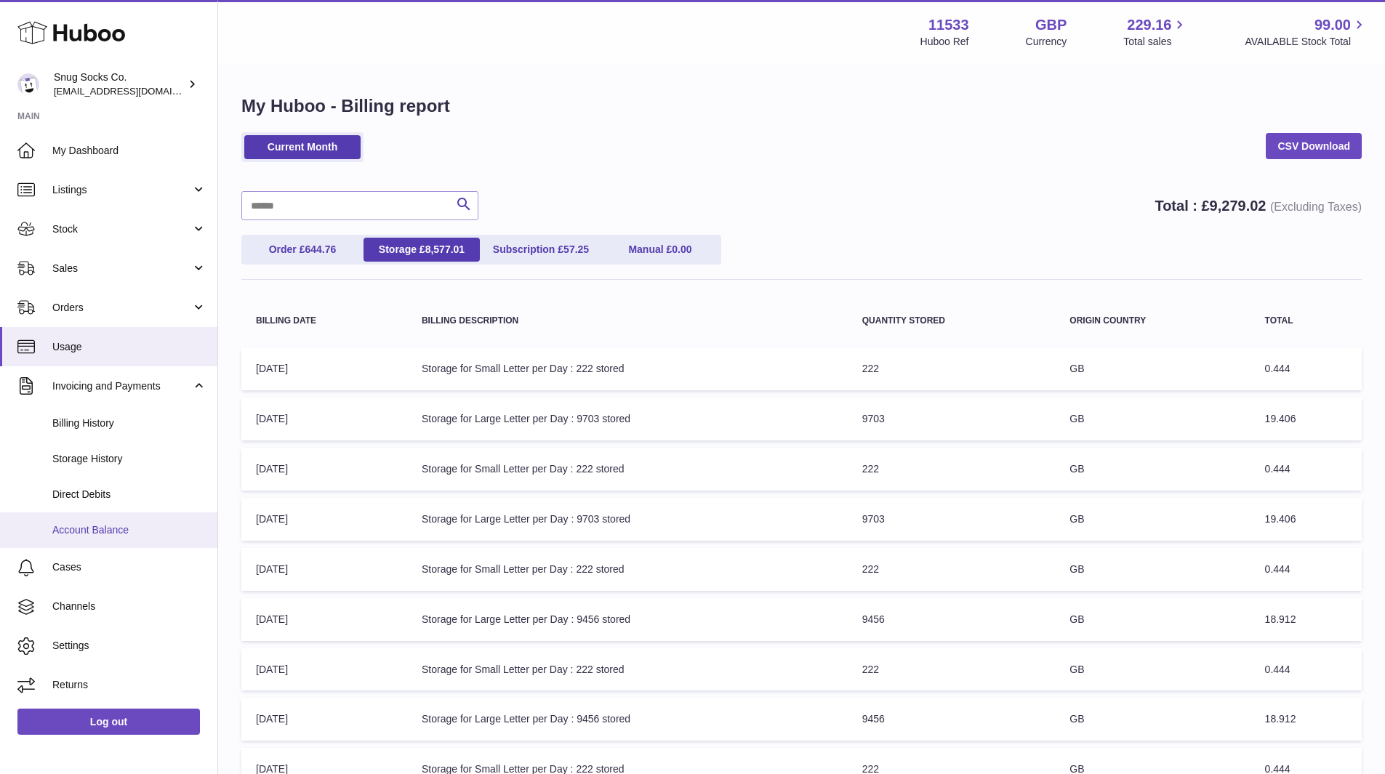
click at [116, 531] on span "Account Balance" at bounding box center [129, 530] width 154 height 14
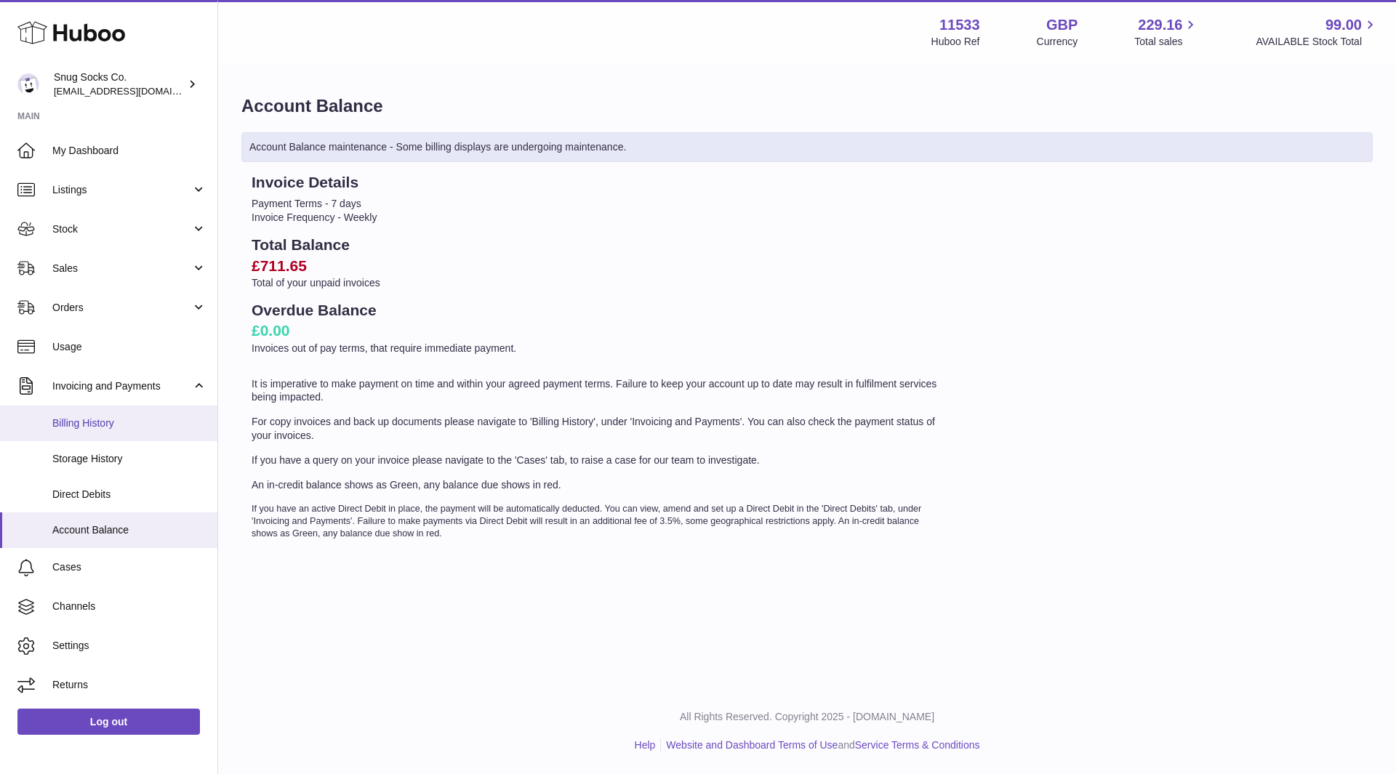
click at [108, 425] on span "Billing History" at bounding box center [129, 423] width 154 height 14
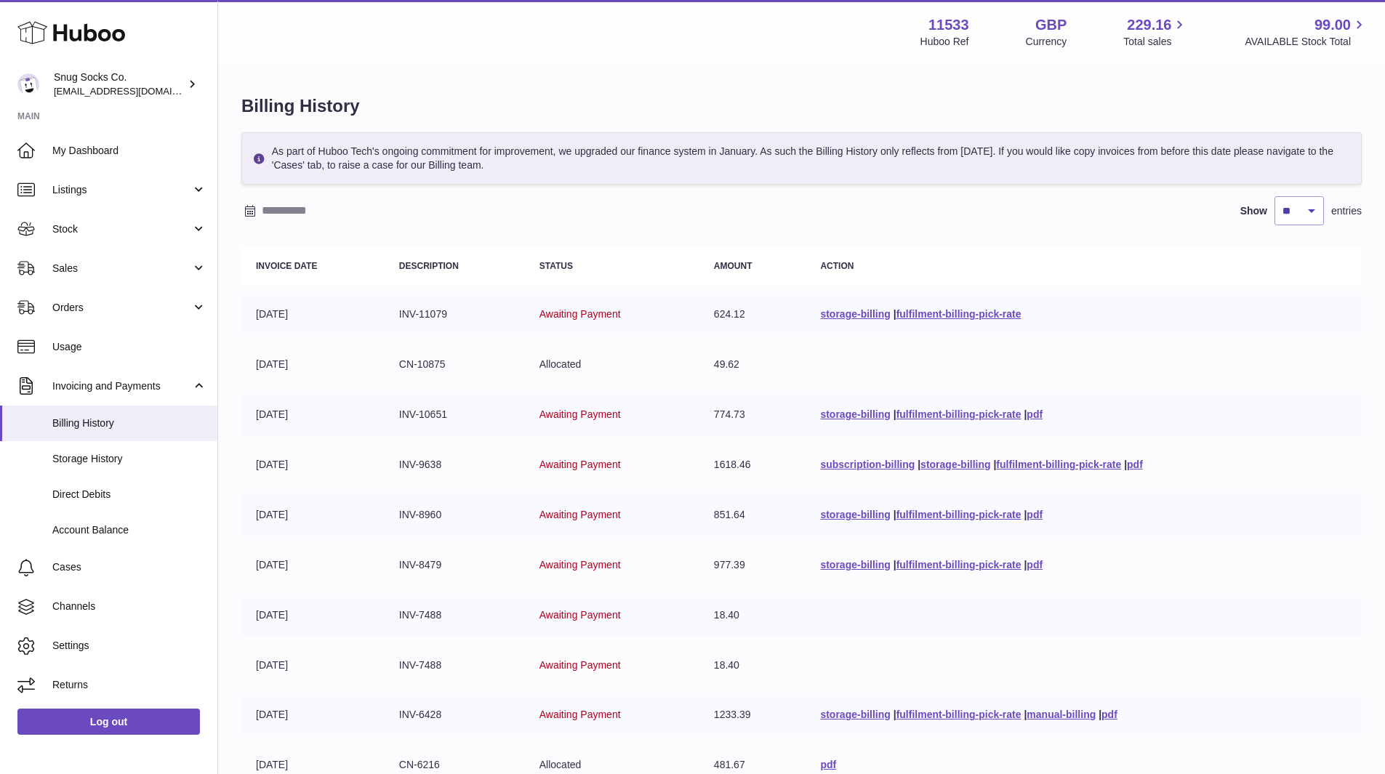
click at [105, 37] on icon at bounding box center [71, 32] width 108 height 29
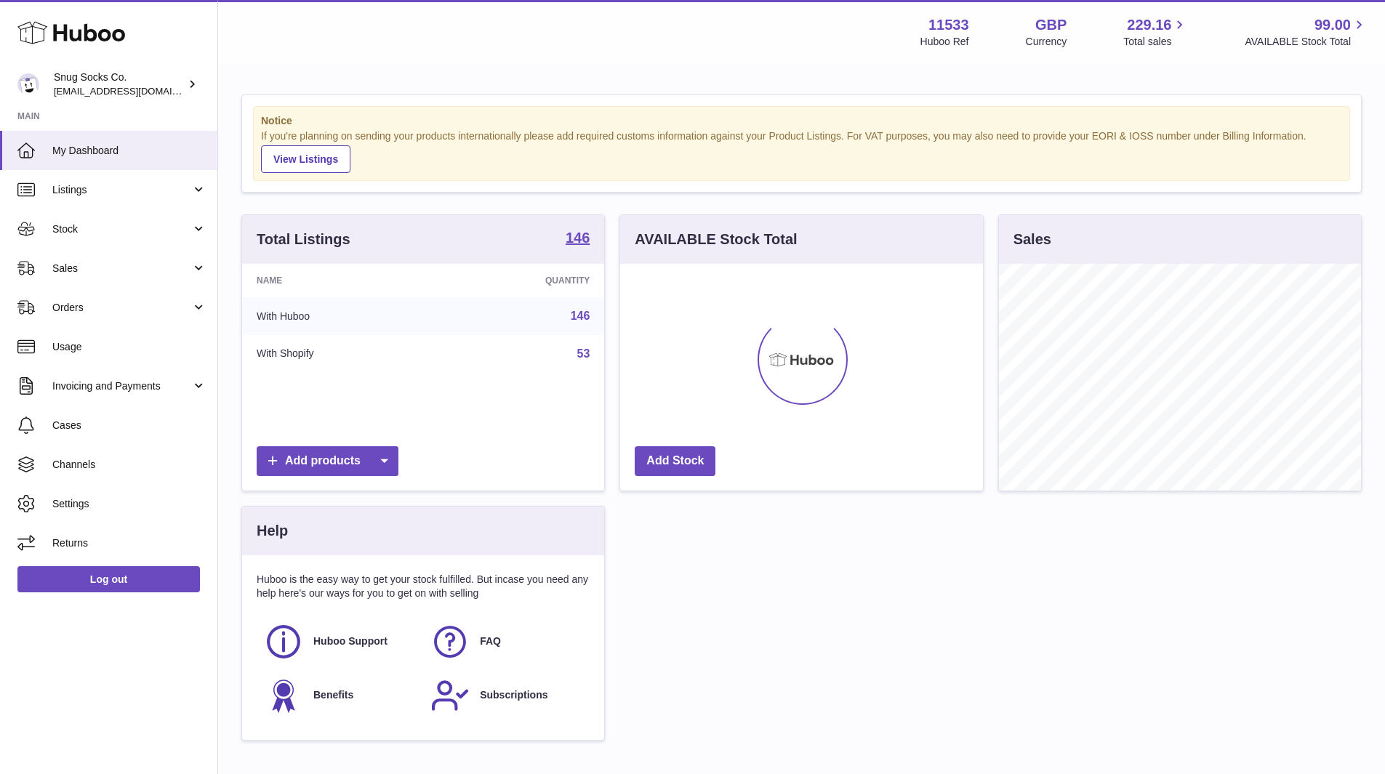
scroll to position [227, 363]
